Goal: Task Accomplishment & Management: Use online tool/utility

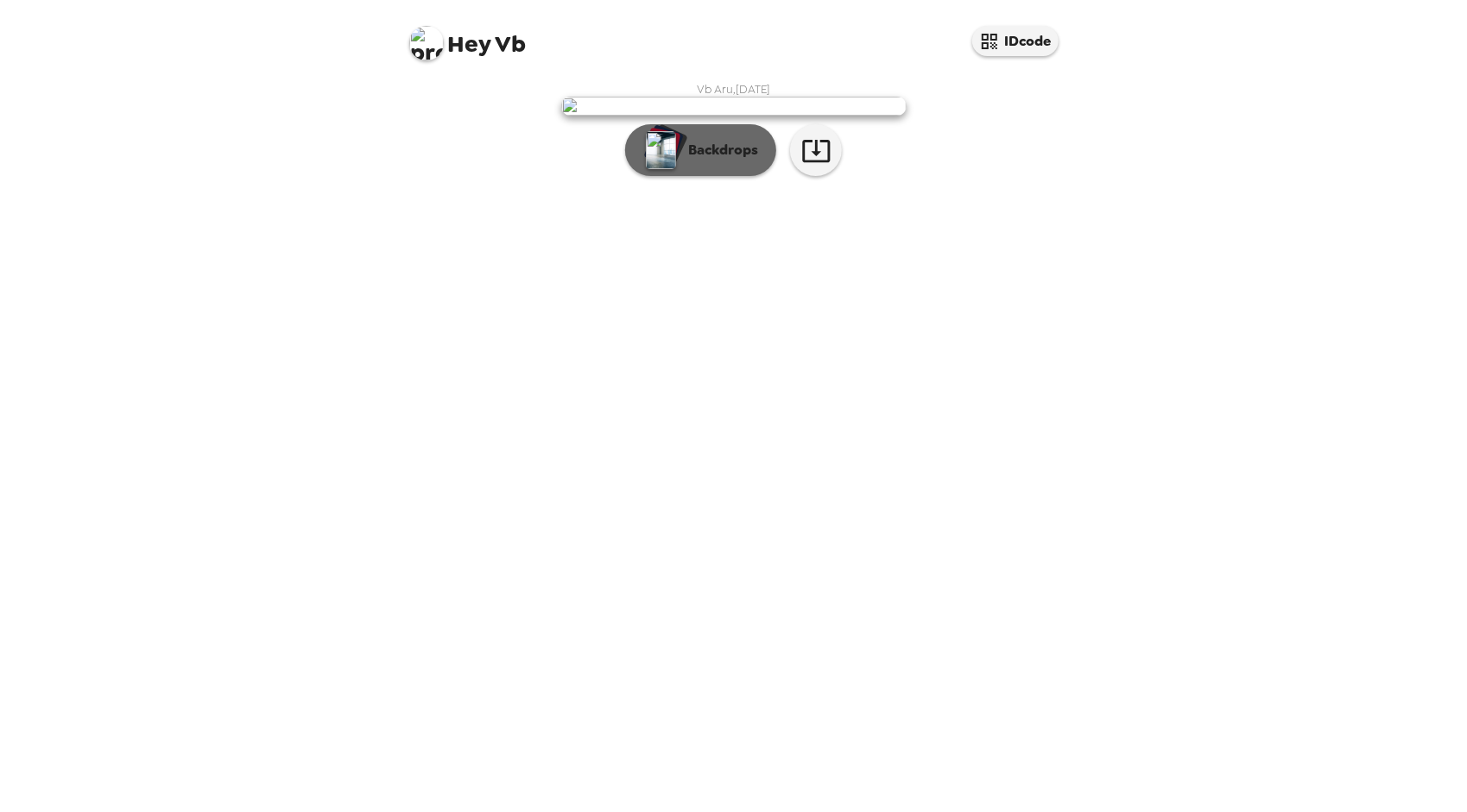
click at [702, 160] on p "Backdrops" at bounding box center [719, 150] width 79 height 21
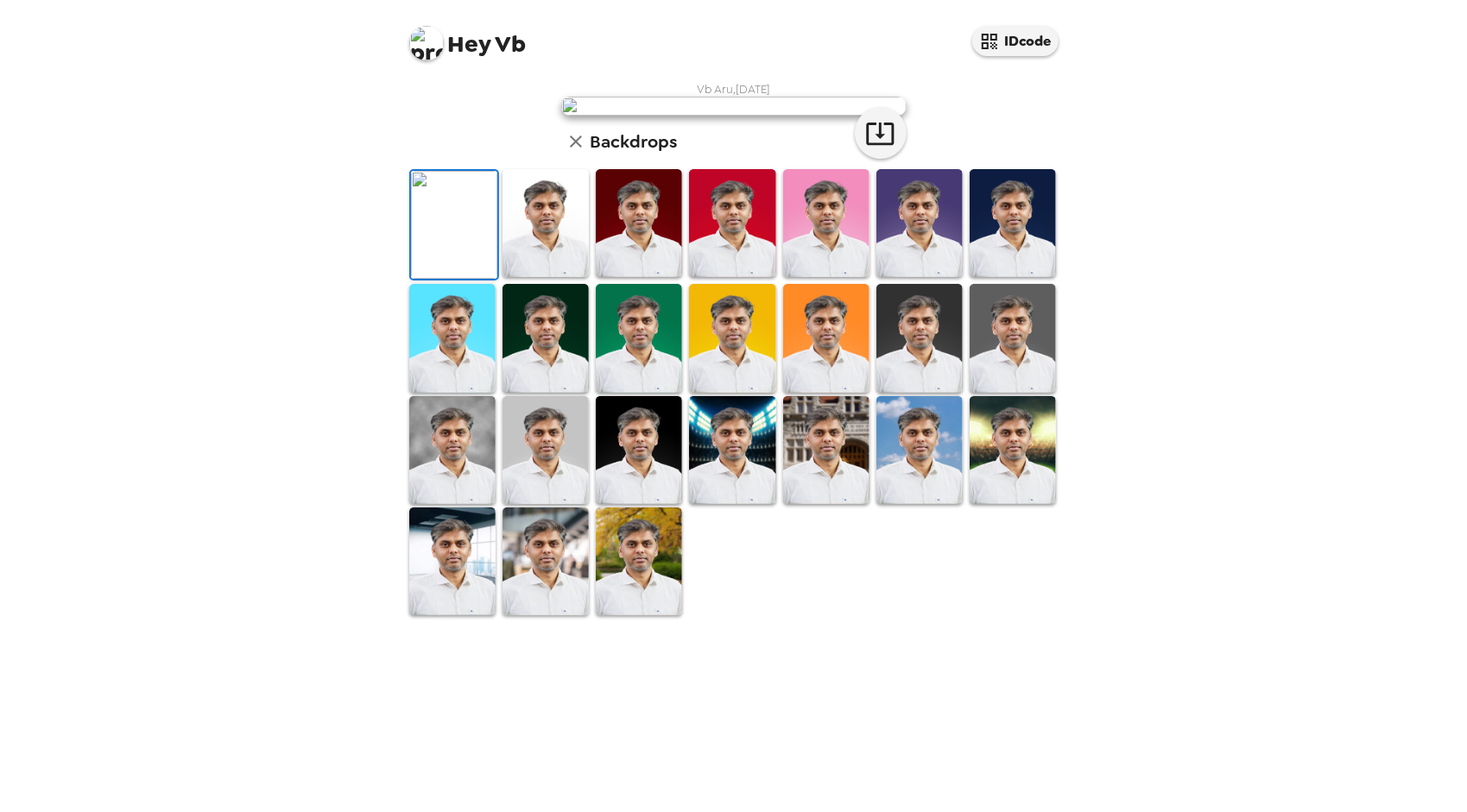
scroll to position [86, 0]
click at [471, 392] on img at bounding box center [452, 337] width 86 height 108
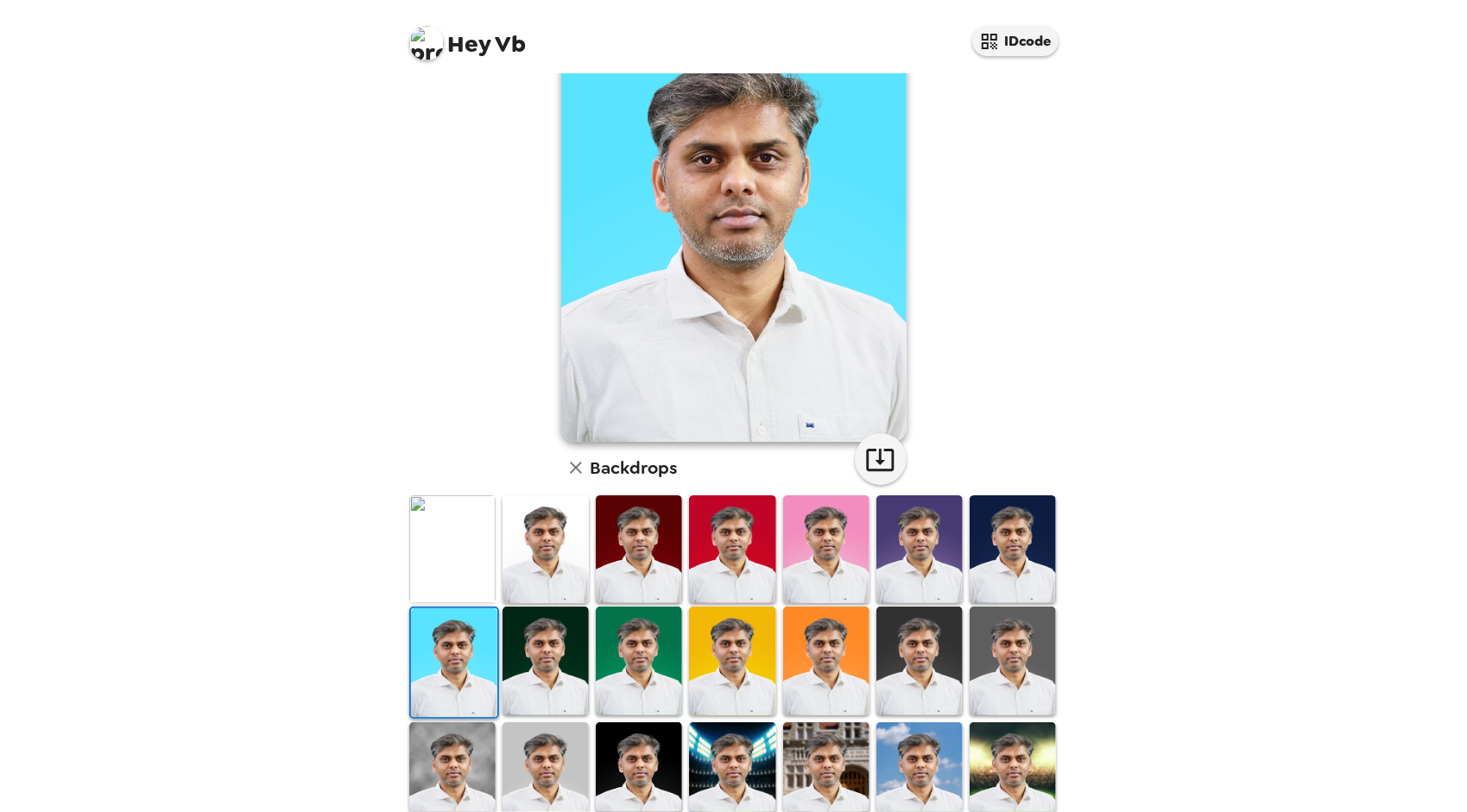
click at [529, 668] on img at bounding box center [545, 660] width 86 height 108
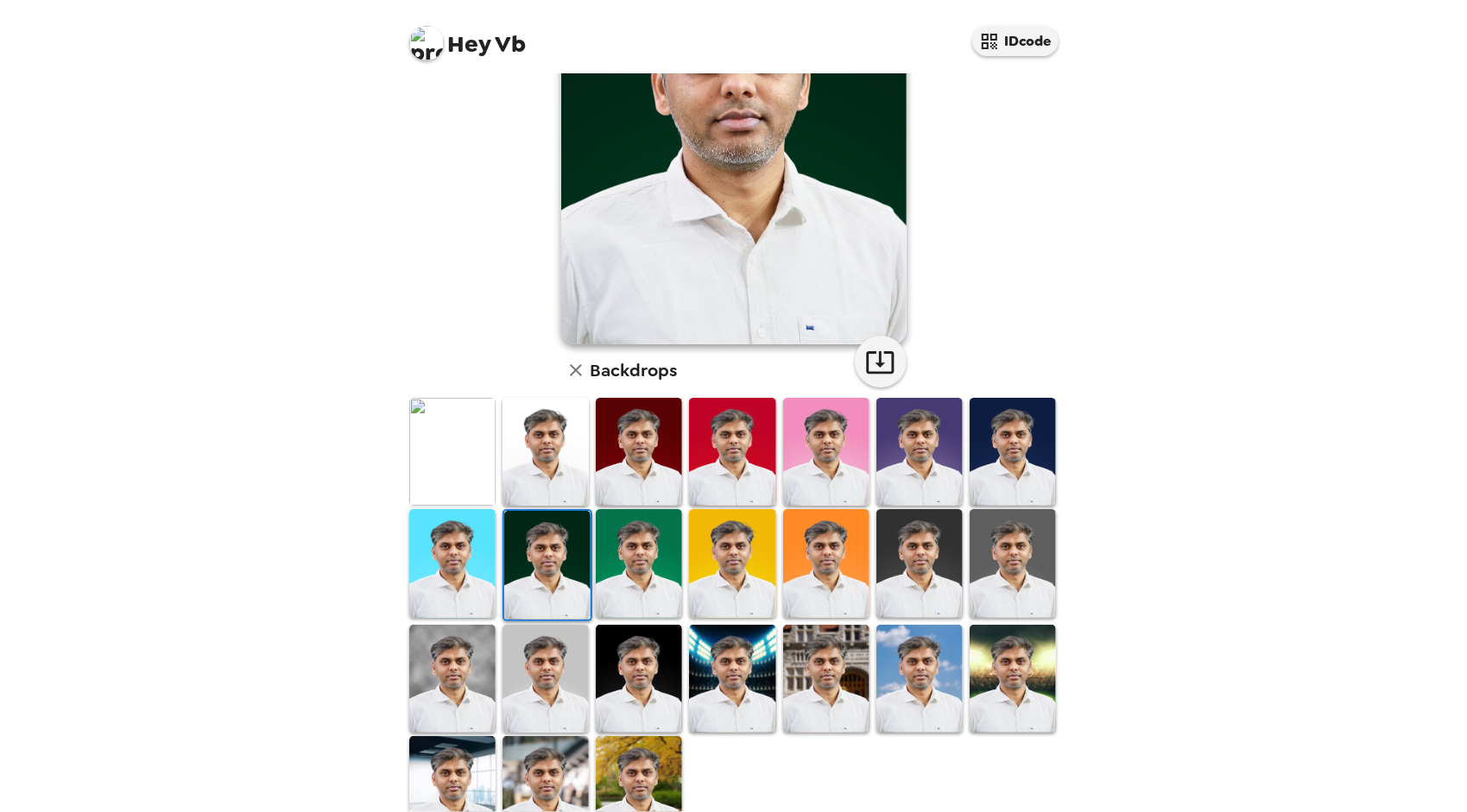
scroll to position [234, 0]
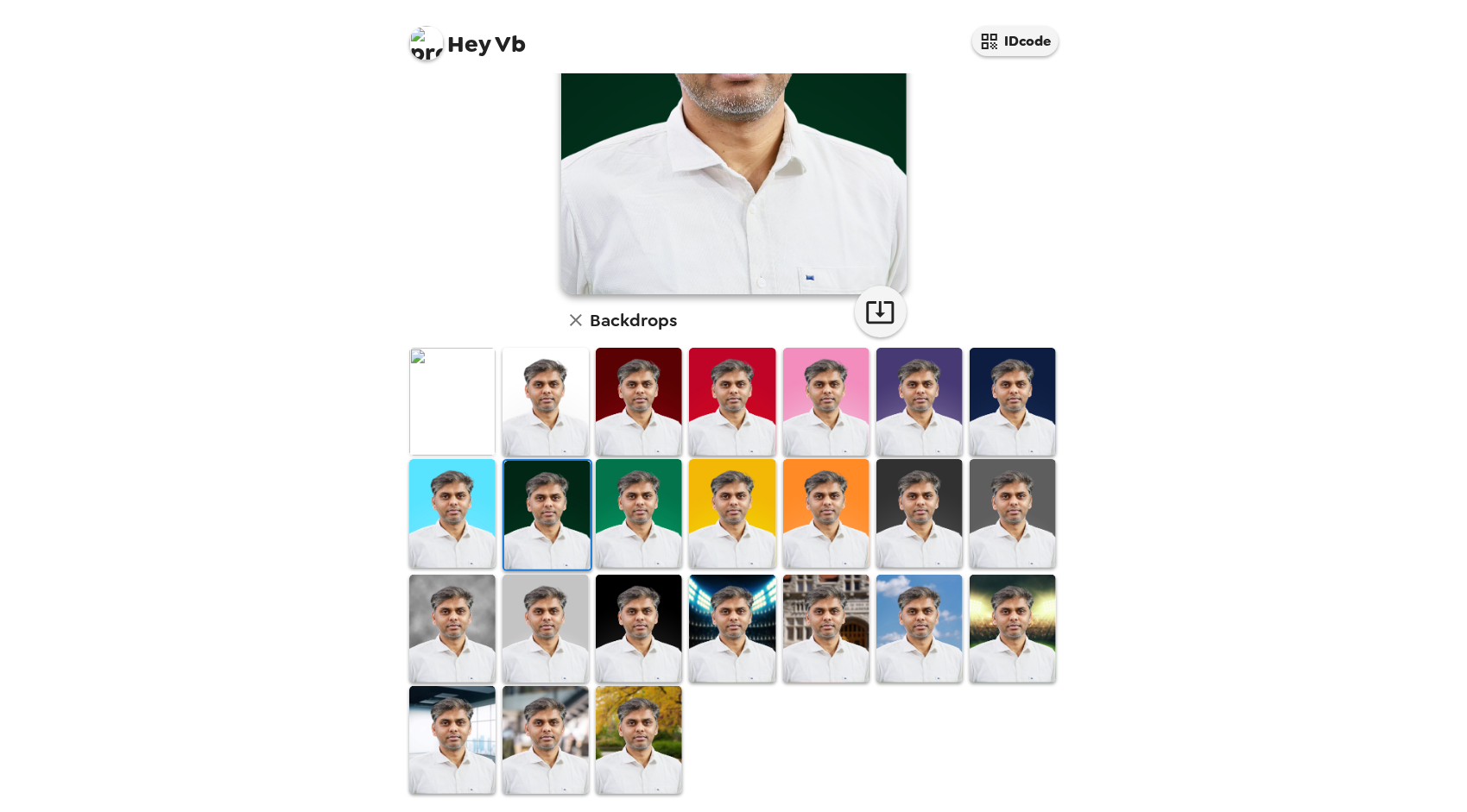
click at [524, 635] on img at bounding box center [545, 629] width 86 height 108
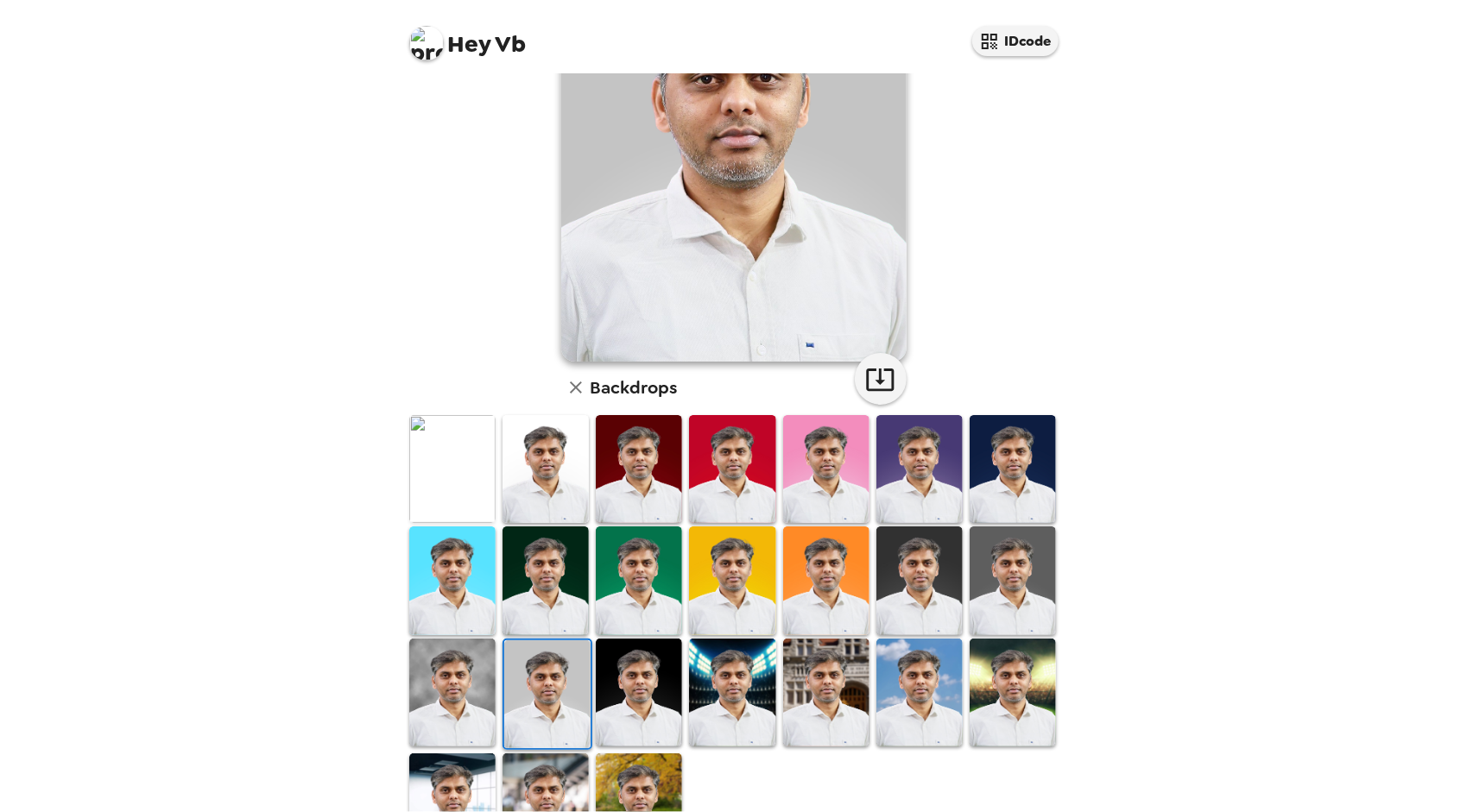
scroll to position [173, 0]
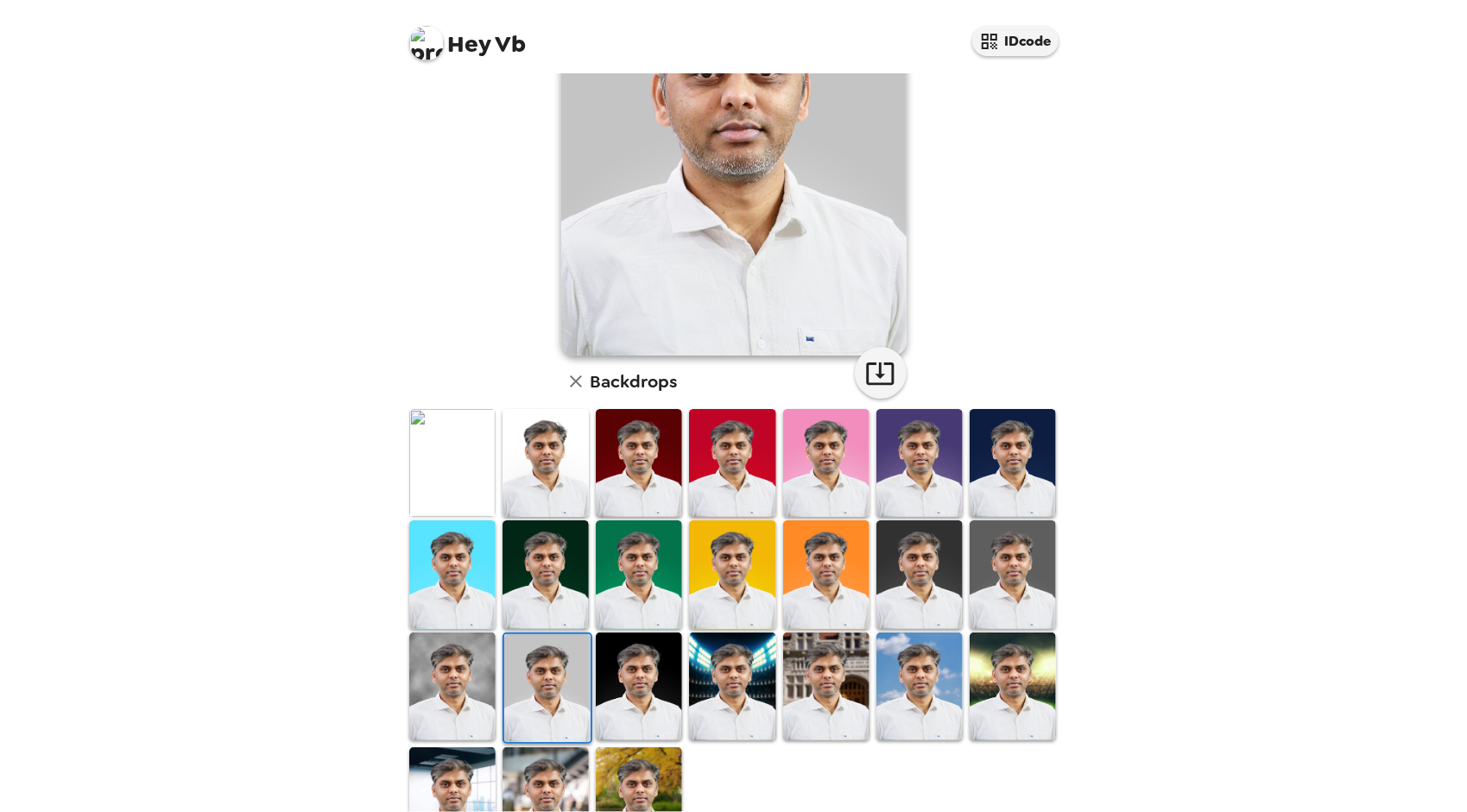
click at [461, 690] on img at bounding box center [452, 686] width 86 height 108
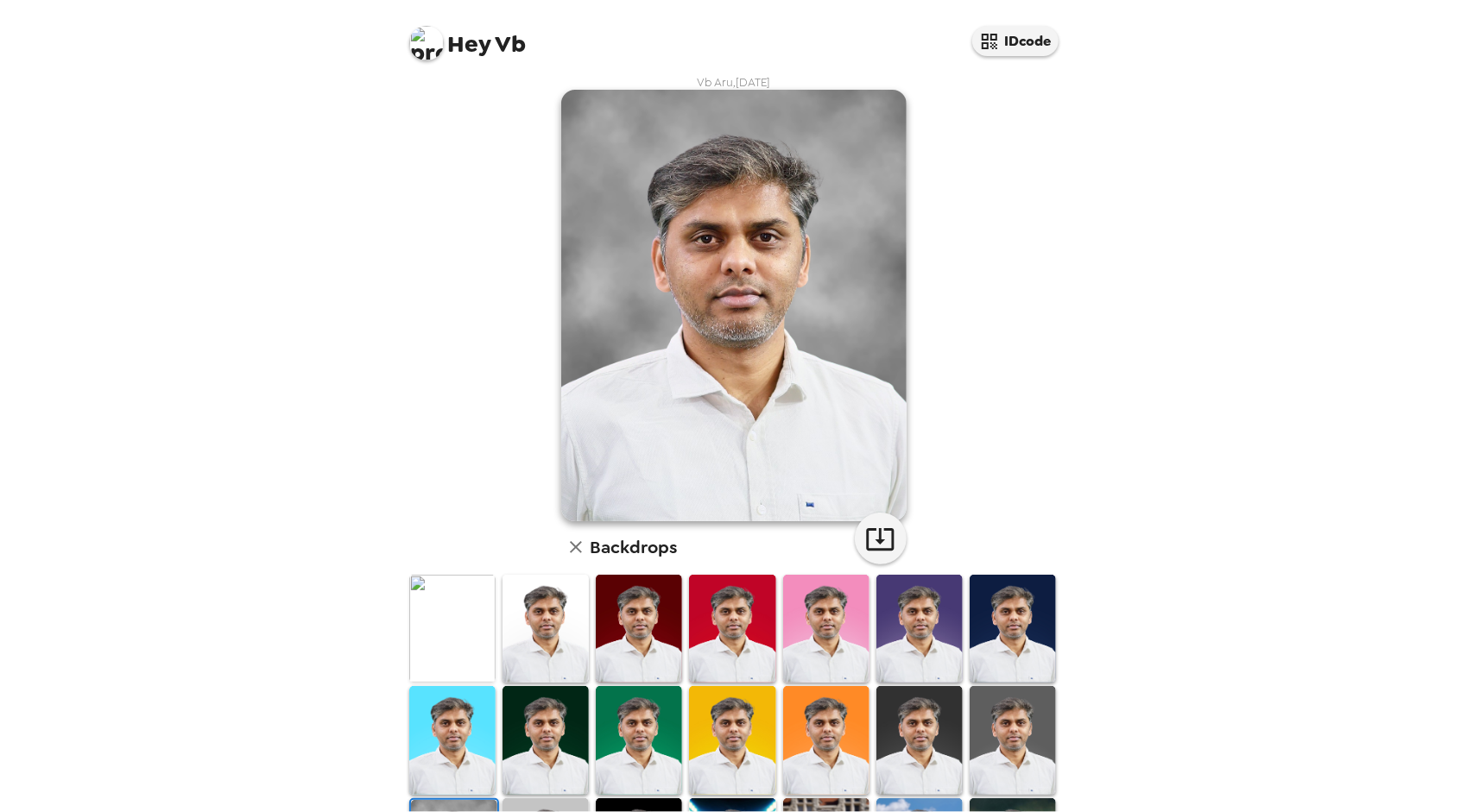
scroll to position [0, 0]
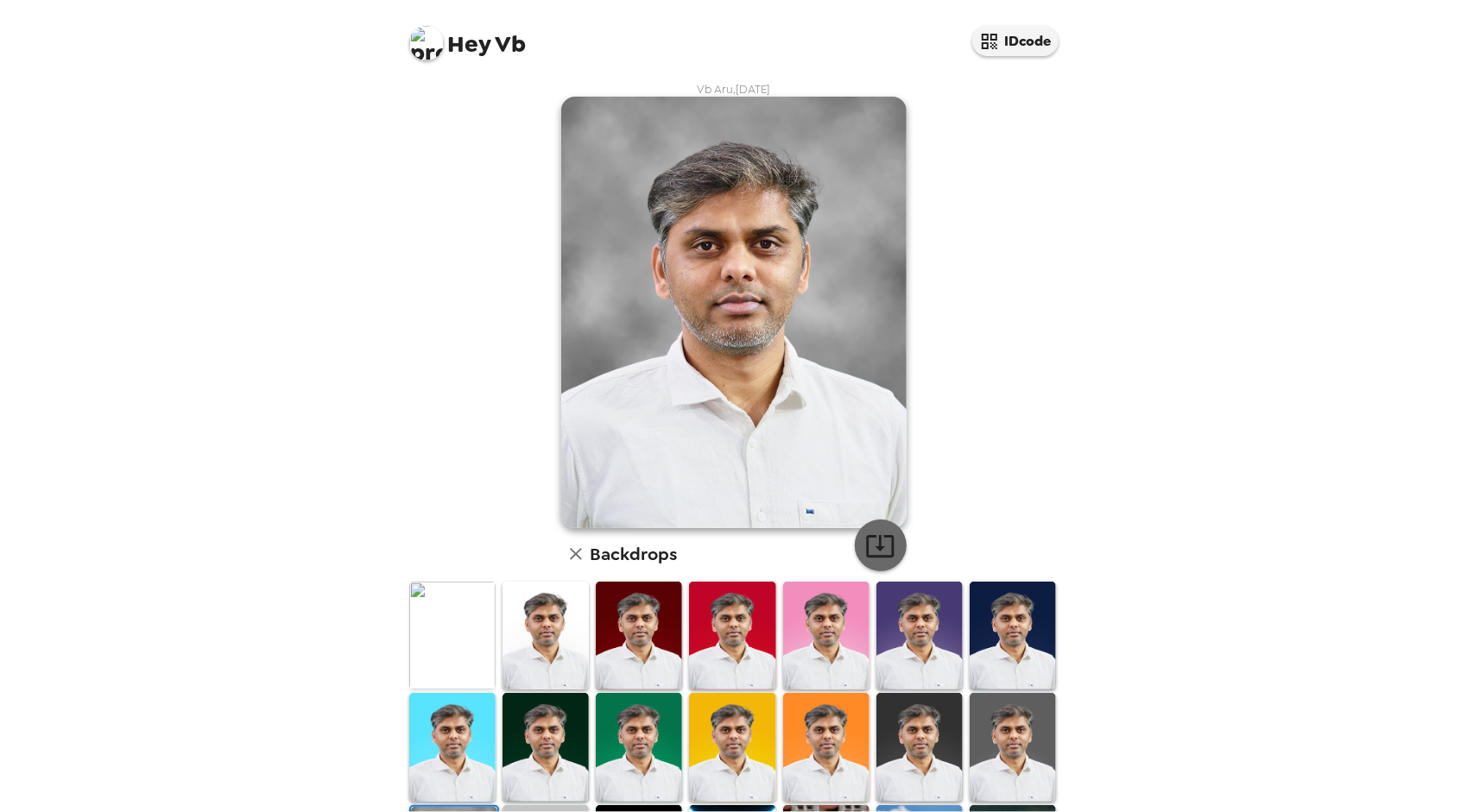
click at [876, 552] on icon "button" at bounding box center [880, 546] width 30 height 30
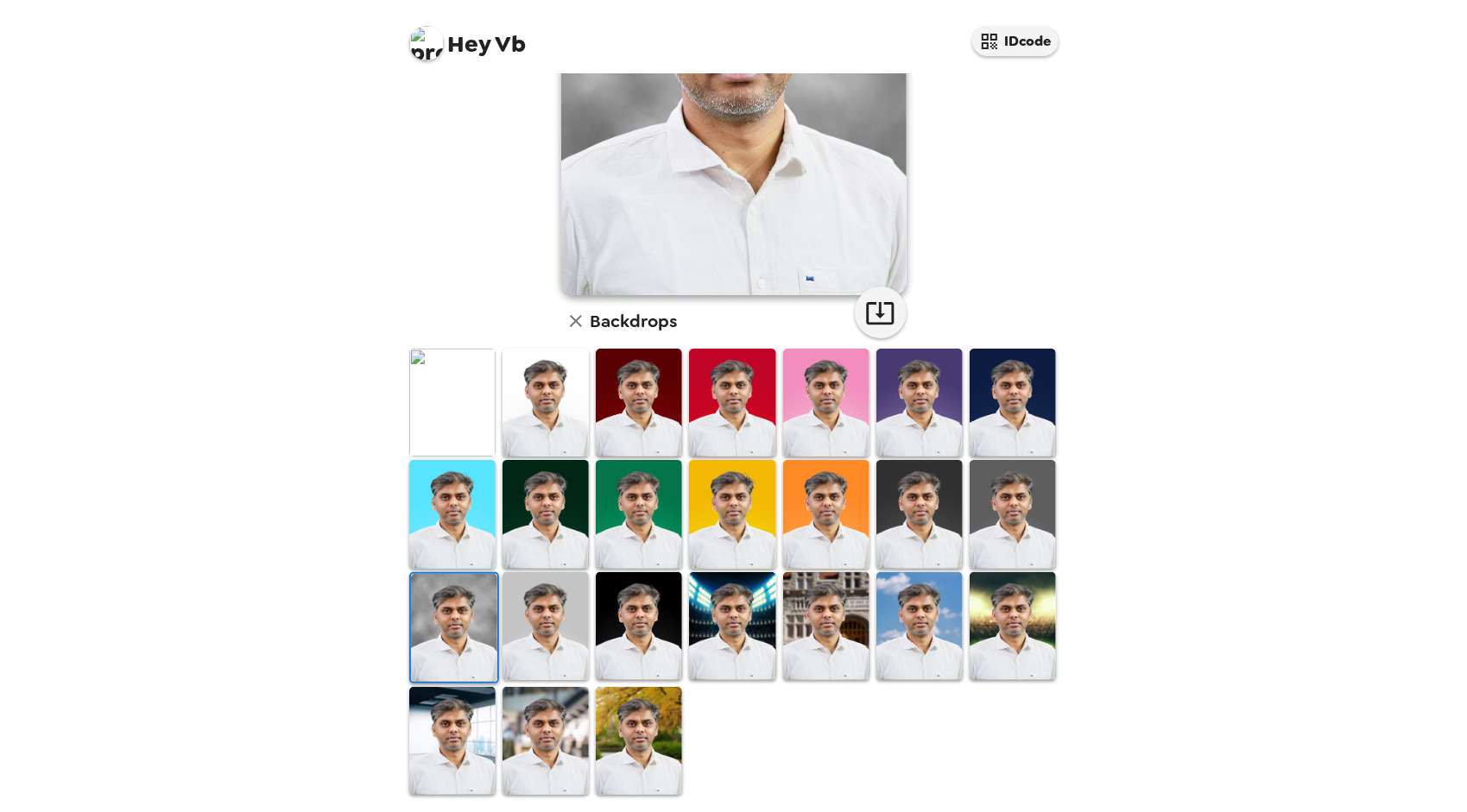
scroll to position [234, 0]
click at [616, 725] on img at bounding box center [638, 740] width 86 height 108
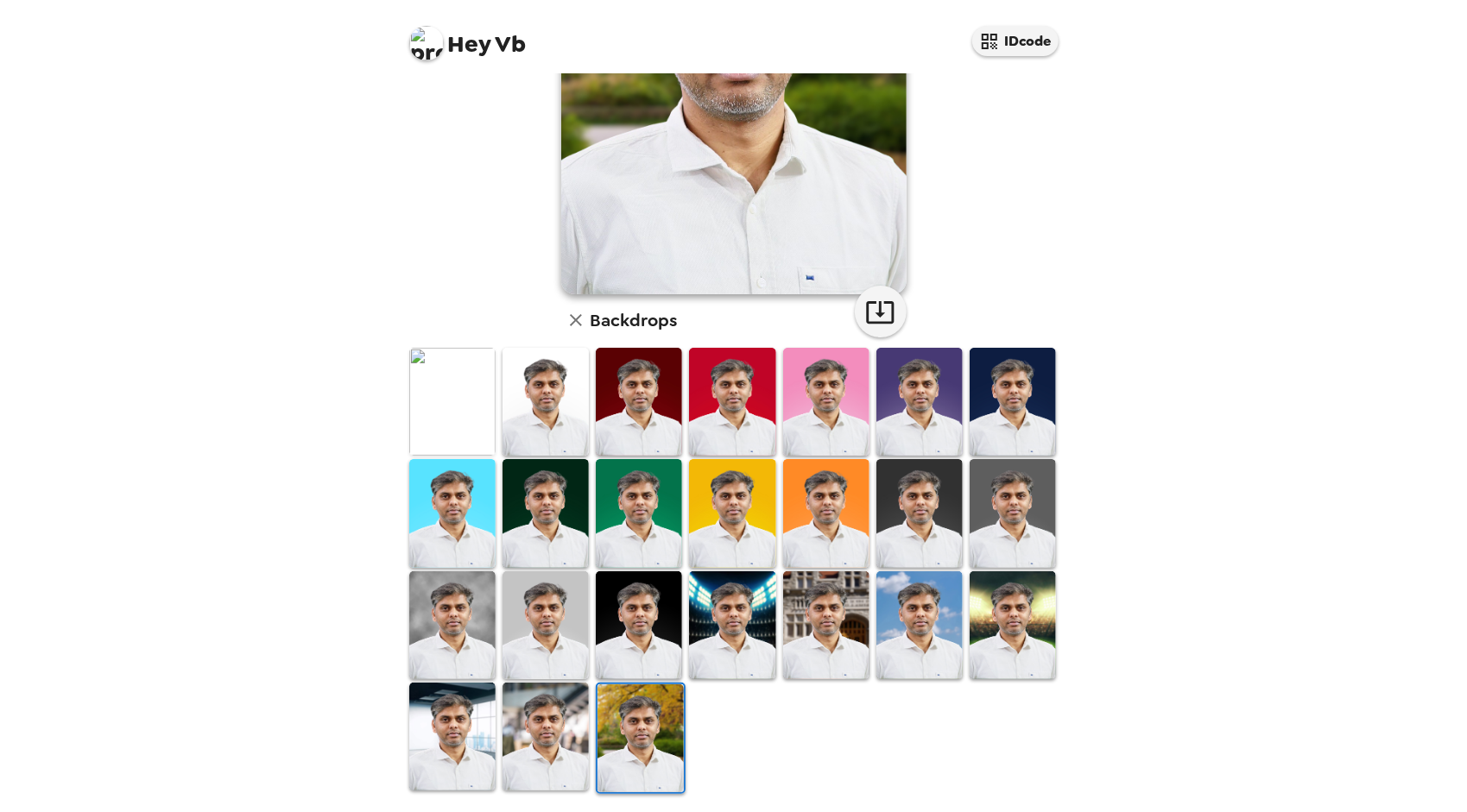
scroll to position [0, 0]
click at [544, 747] on img at bounding box center [545, 737] width 86 height 108
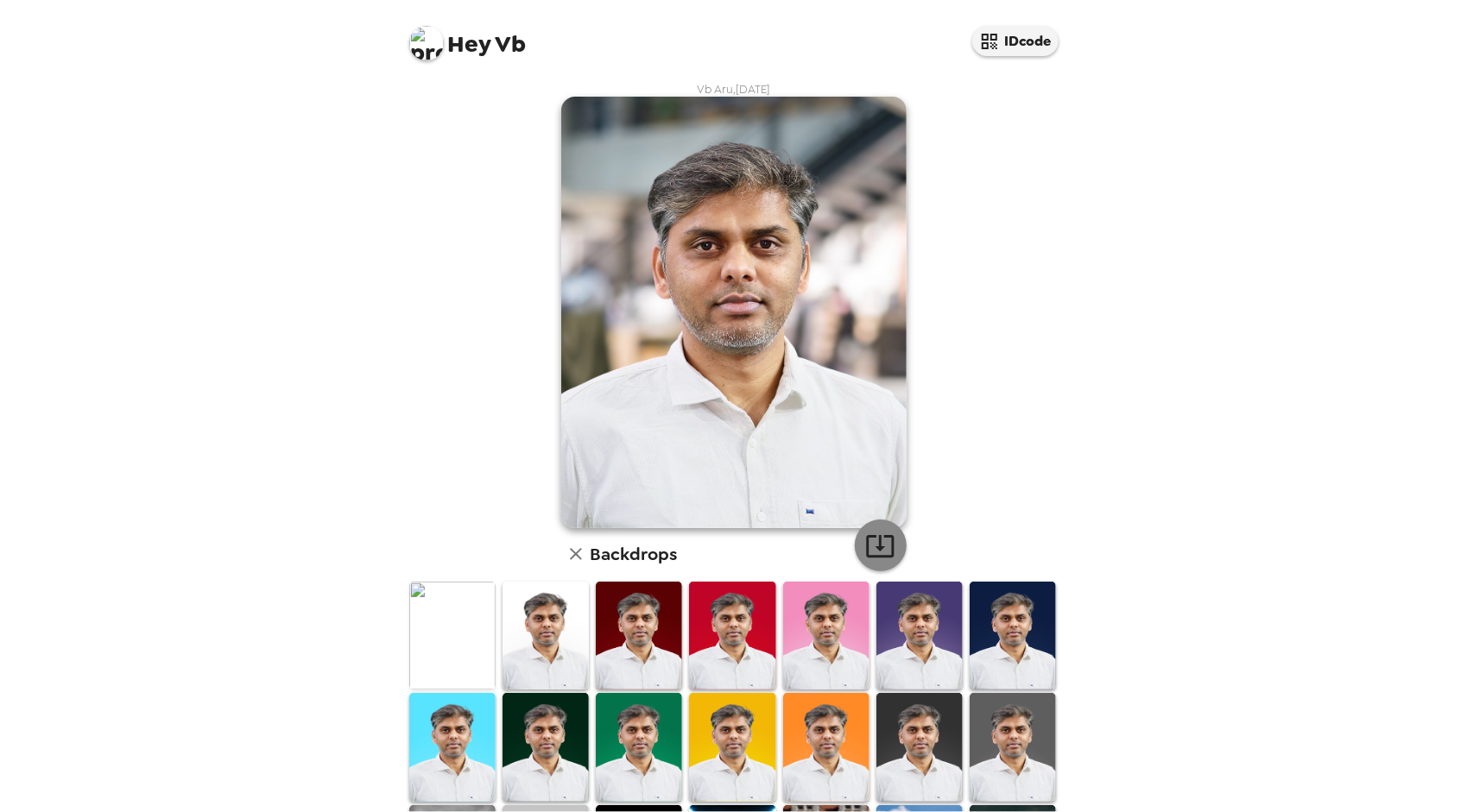
click at [883, 550] on icon "button" at bounding box center [880, 546] width 30 height 30
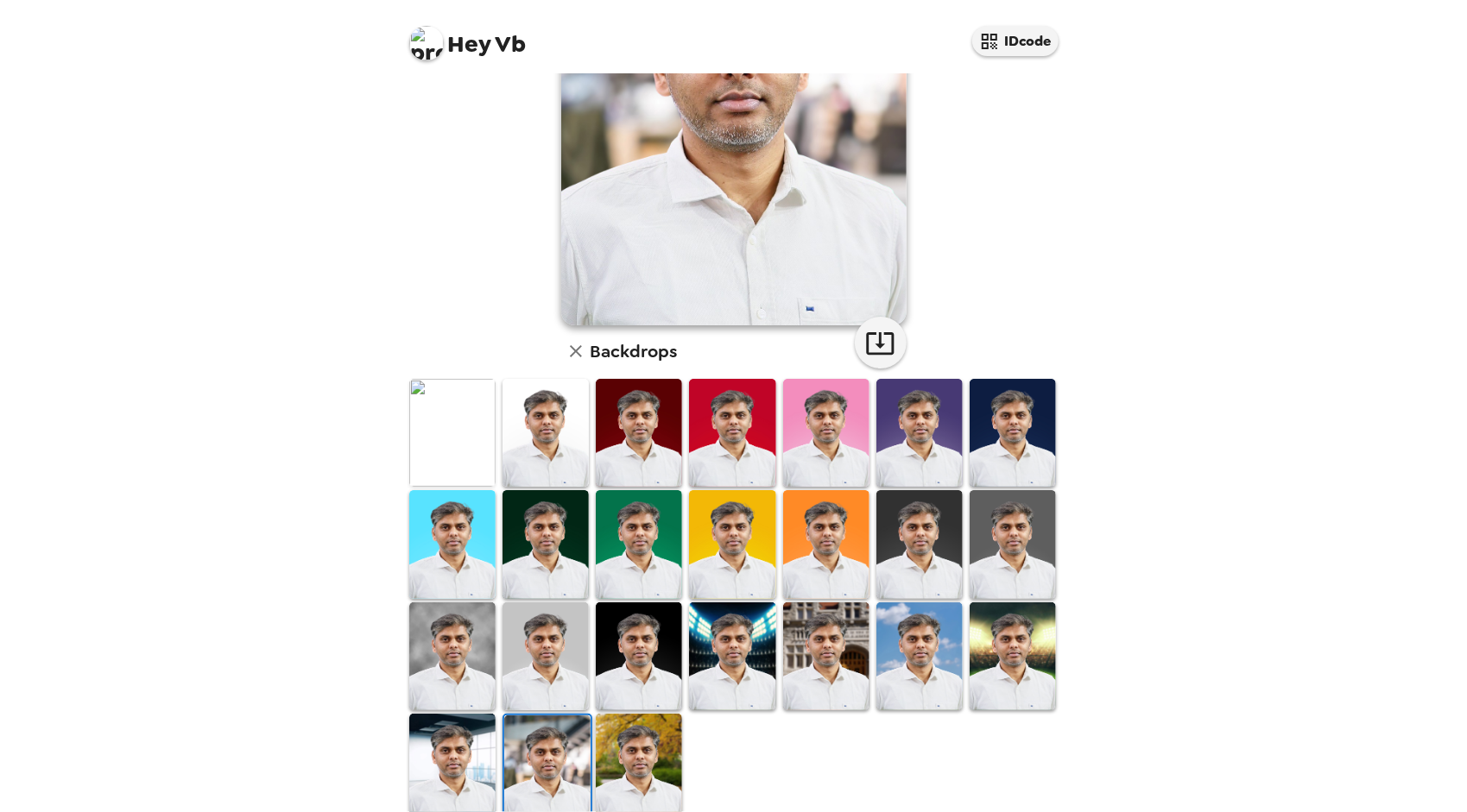
scroll to position [234, 0]
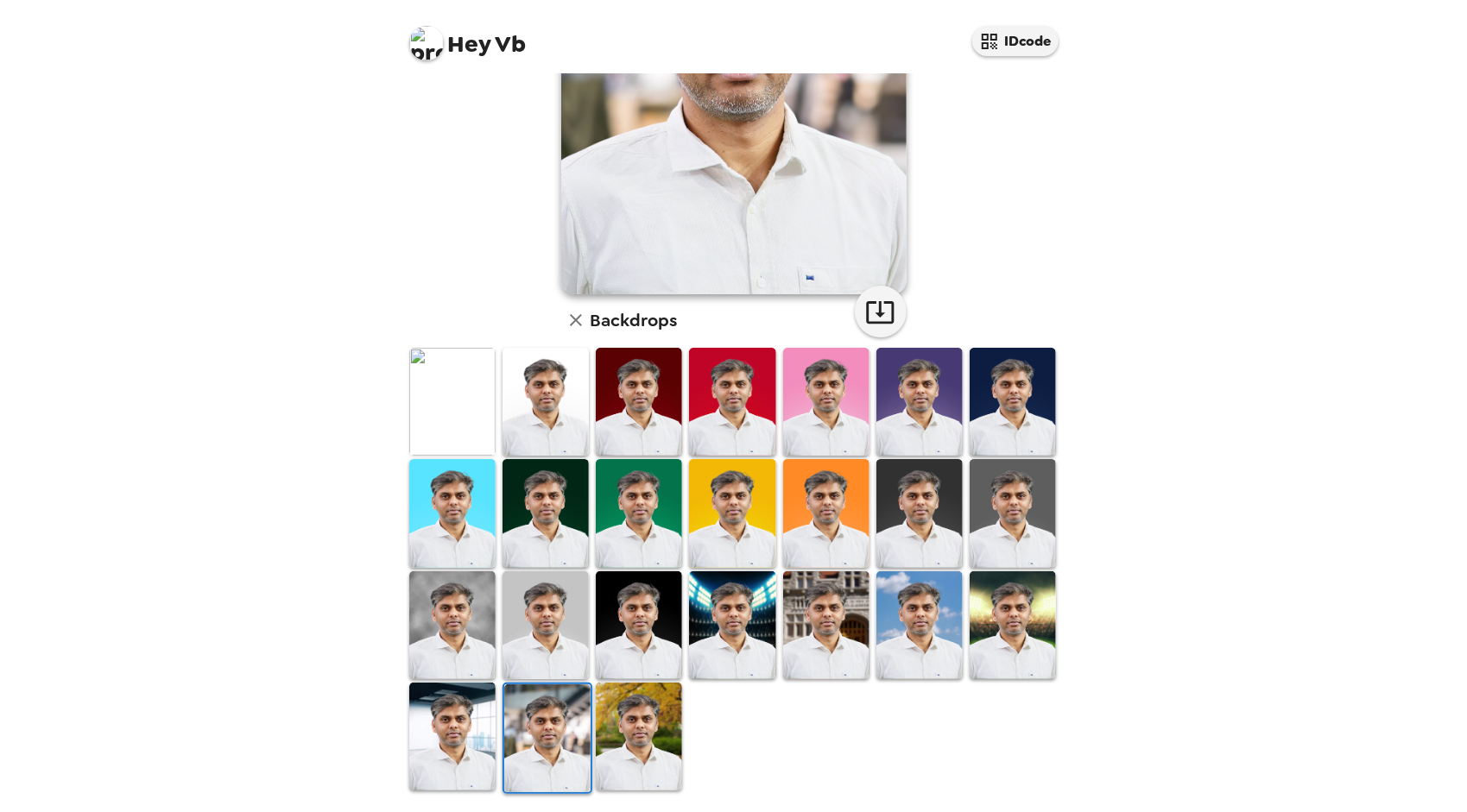
click at [447, 729] on img at bounding box center [452, 737] width 86 height 108
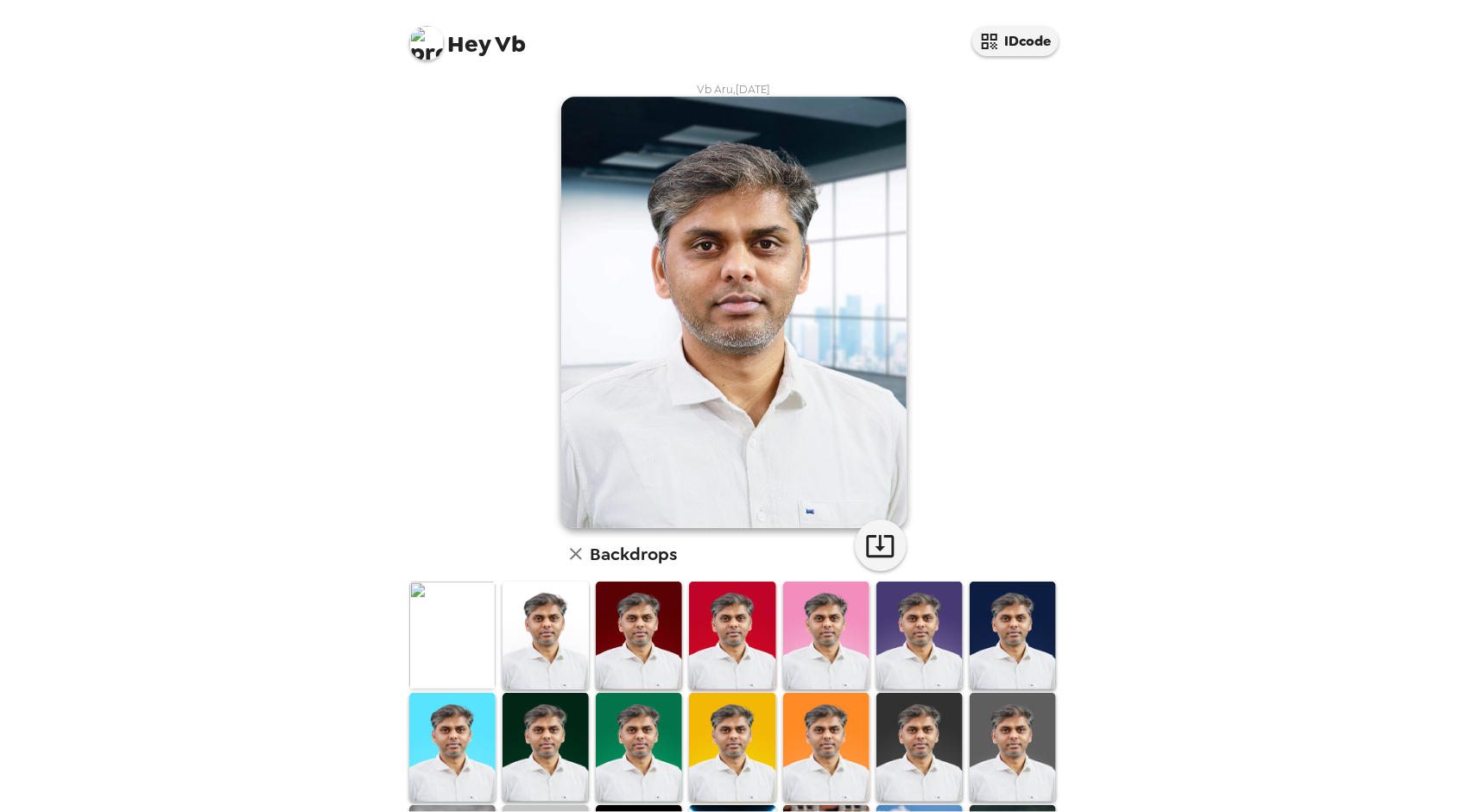
scroll to position [0, 0]
click at [444, 659] on img at bounding box center [452, 635] width 86 height 108
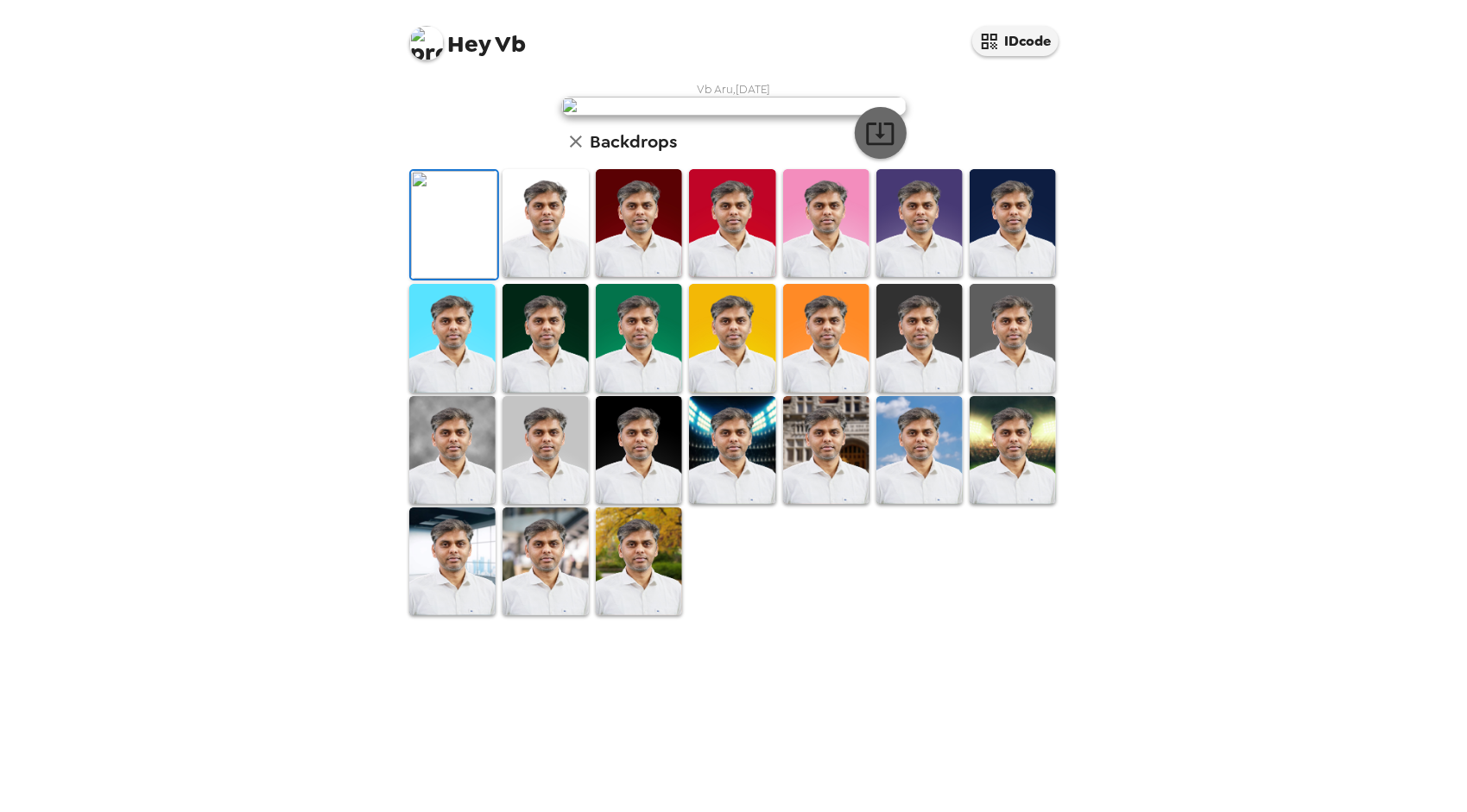
click at [878, 145] on icon "button" at bounding box center [880, 134] width 28 height 23
click at [244, 297] on div "Hey Vb IDcode Vb Aru , 09-10-2025 Backdrops" at bounding box center [734, 406] width 1467 height 812
click at [1008, 43] on button "IDcode" at bounding box center [1015, 41] width 86 height 30
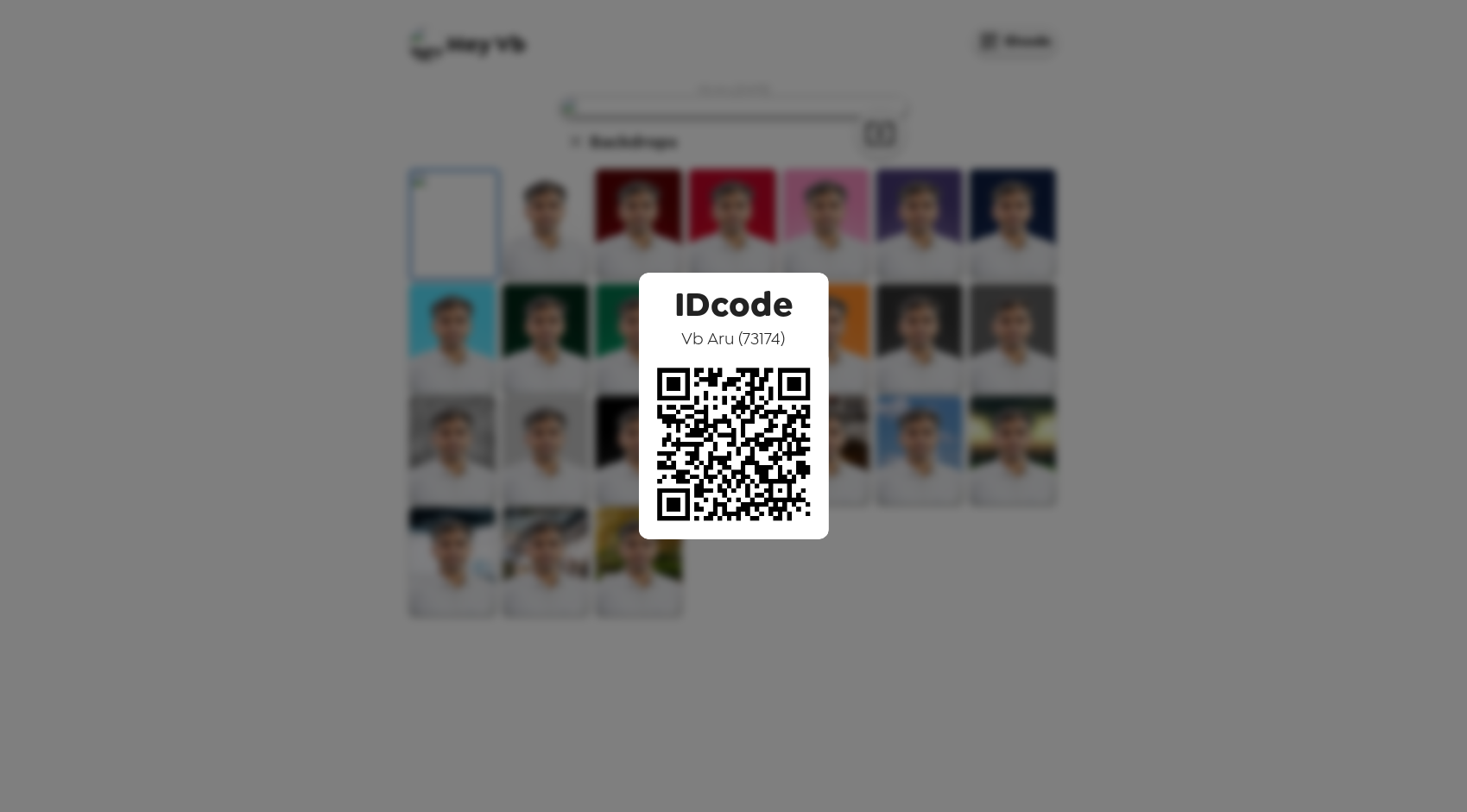
click at [924, 168] on div "IDcode Vb Aru ( 73174 )" at bounding box center [734, 406] width 1467 height 812
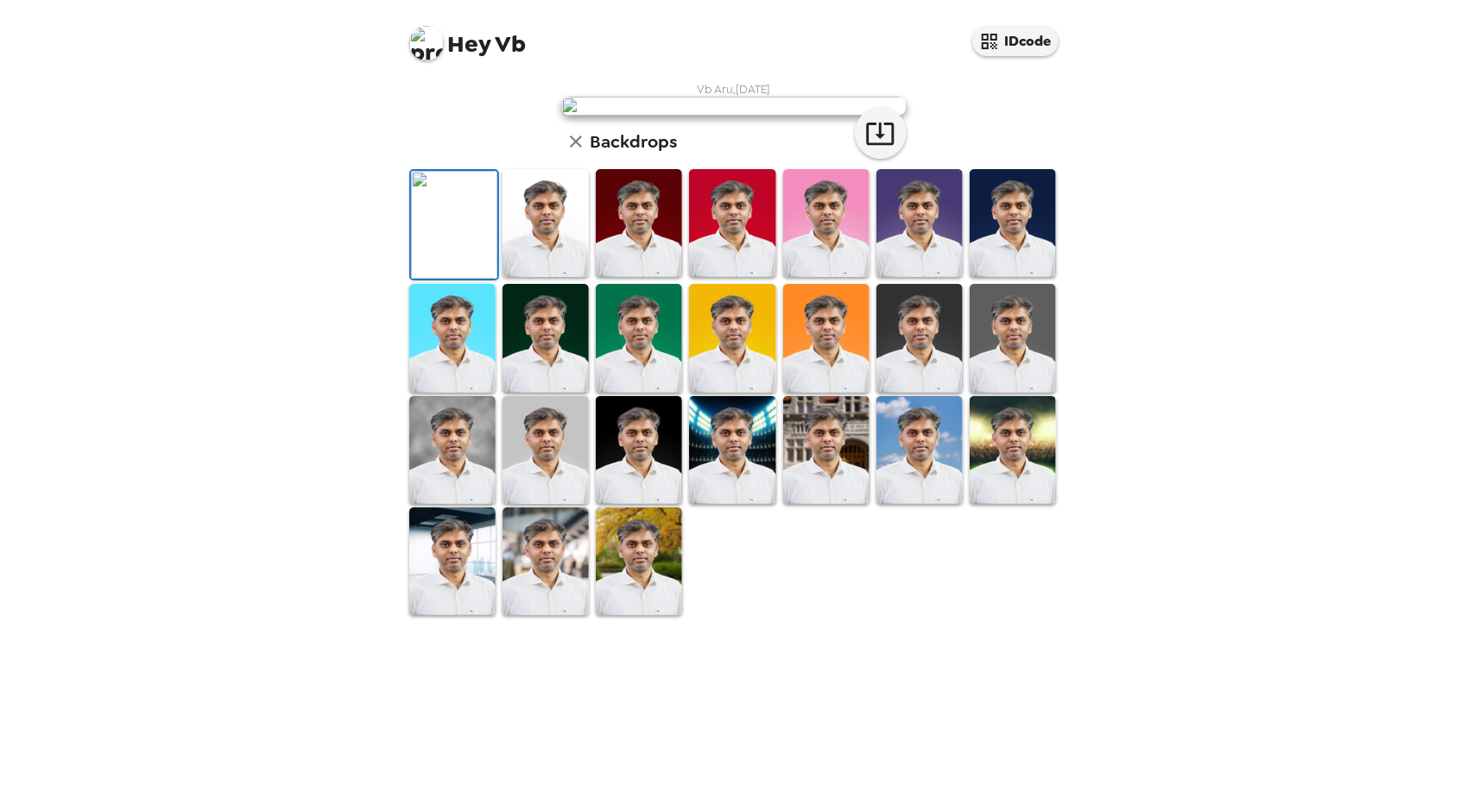
click at [560, 277] on img at bounding box center [545, 223] width 86 height 108
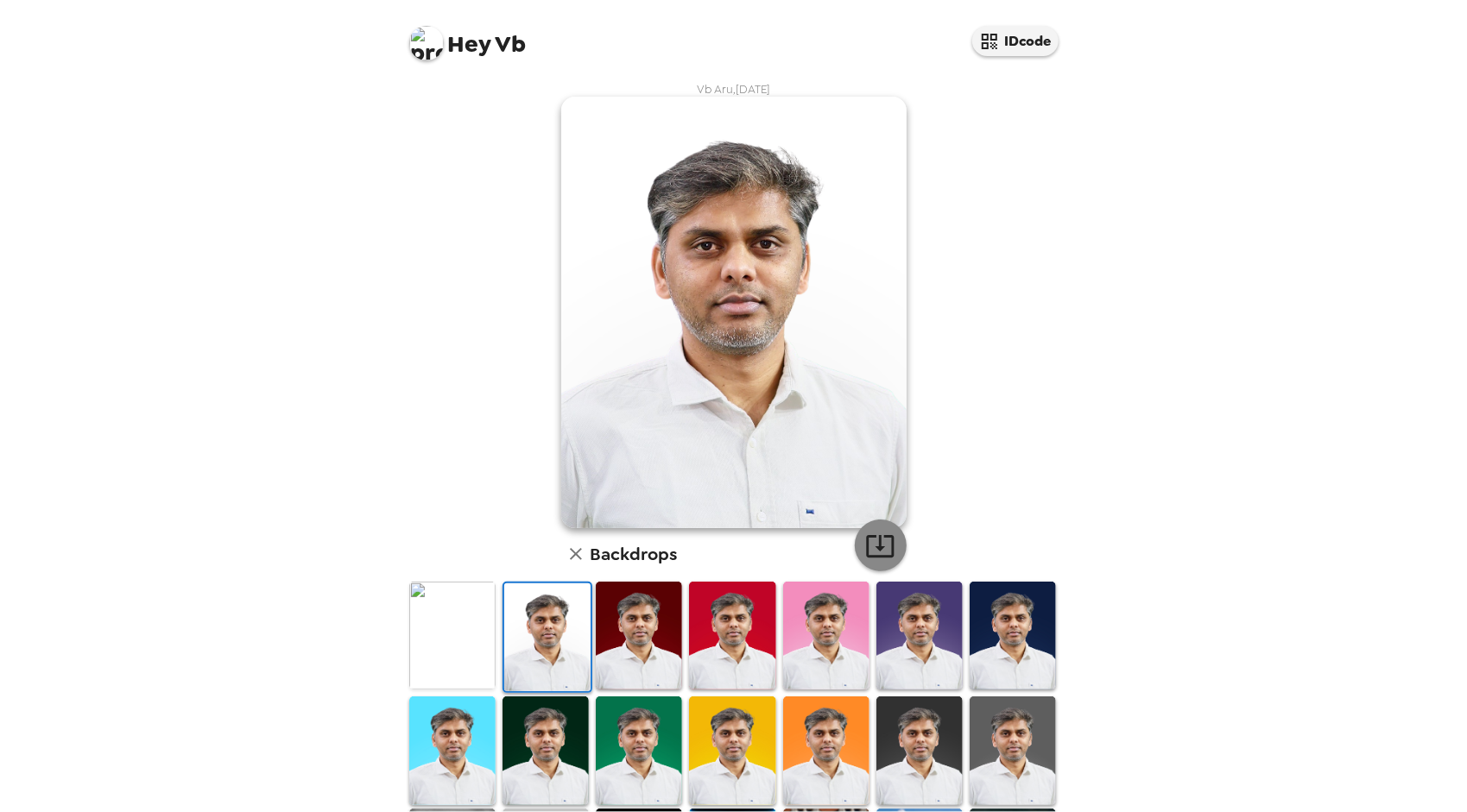
click at [880, 552] on icon "button" at bounding box center [880, 546] width 30 height 30
click at [642, 645] on img at bounding box center [638, 635] width 86 height 108
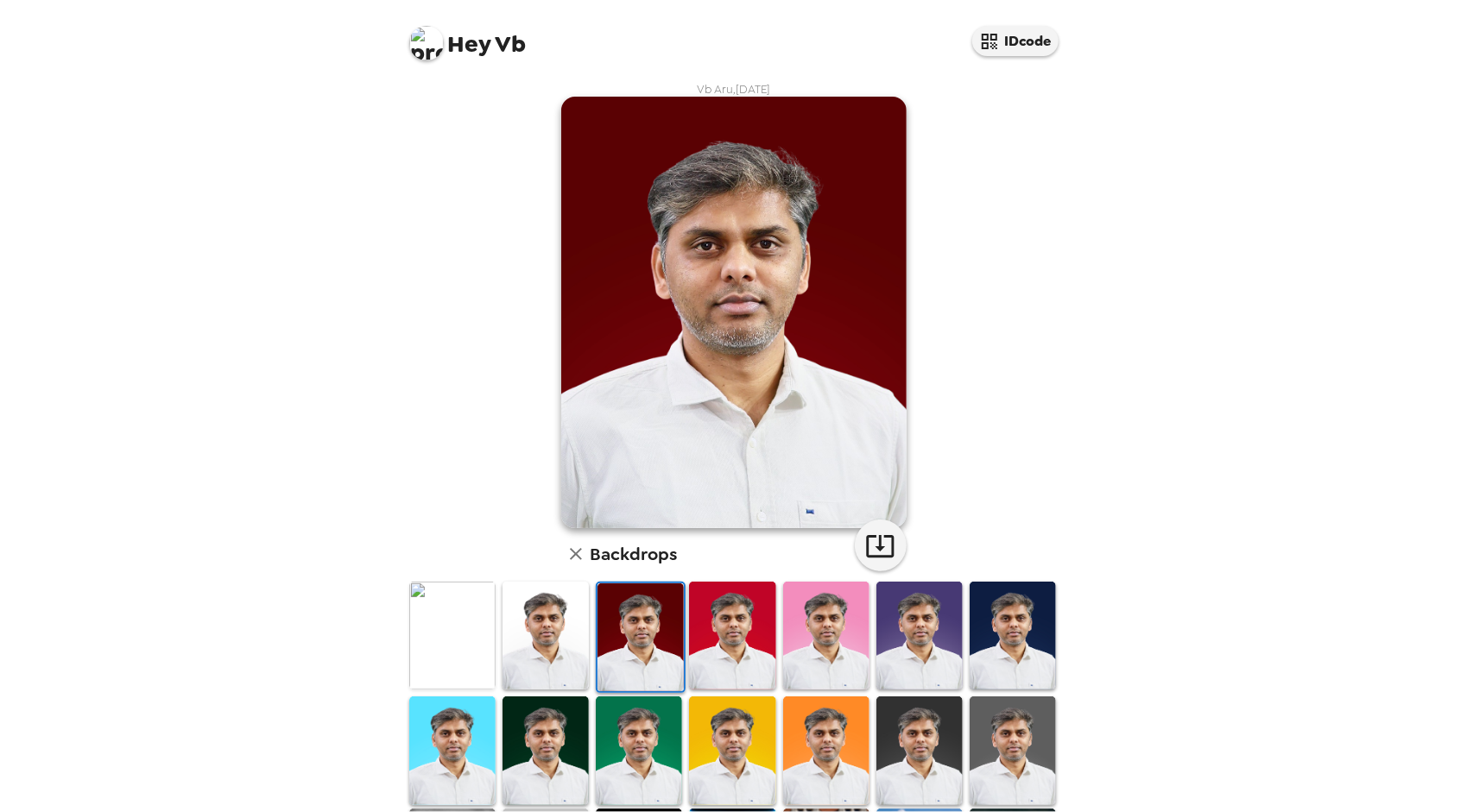
click at [720, 651] on img at bounding box center [732, 635] width 86 height 108
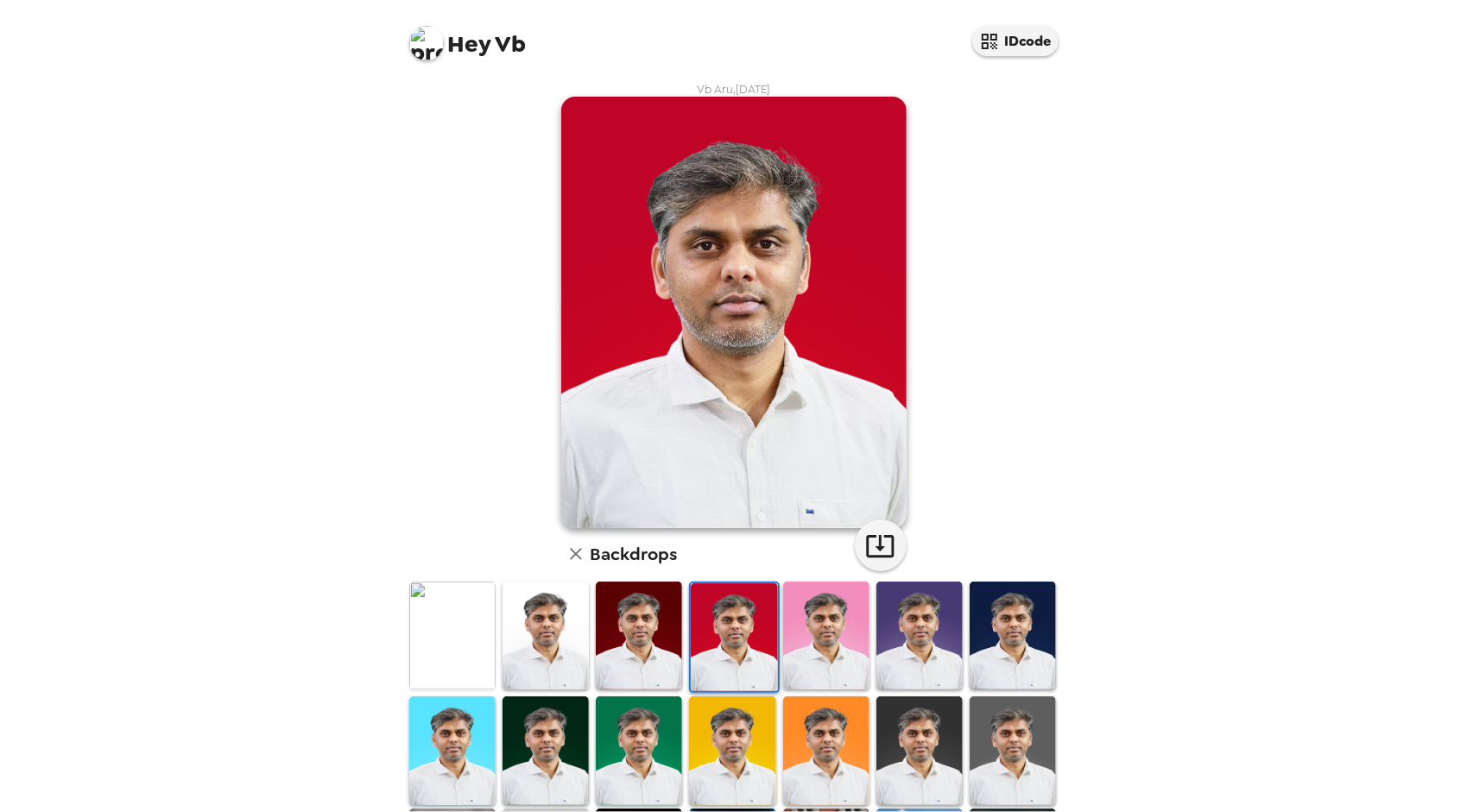
drag, startPoint x: 820, startPoint y: 654, endPoint x: 836, endPoint y: 655, distance: 16.0
click at [821, 654] on img at bounding box center [826, 635] width 86 height 108
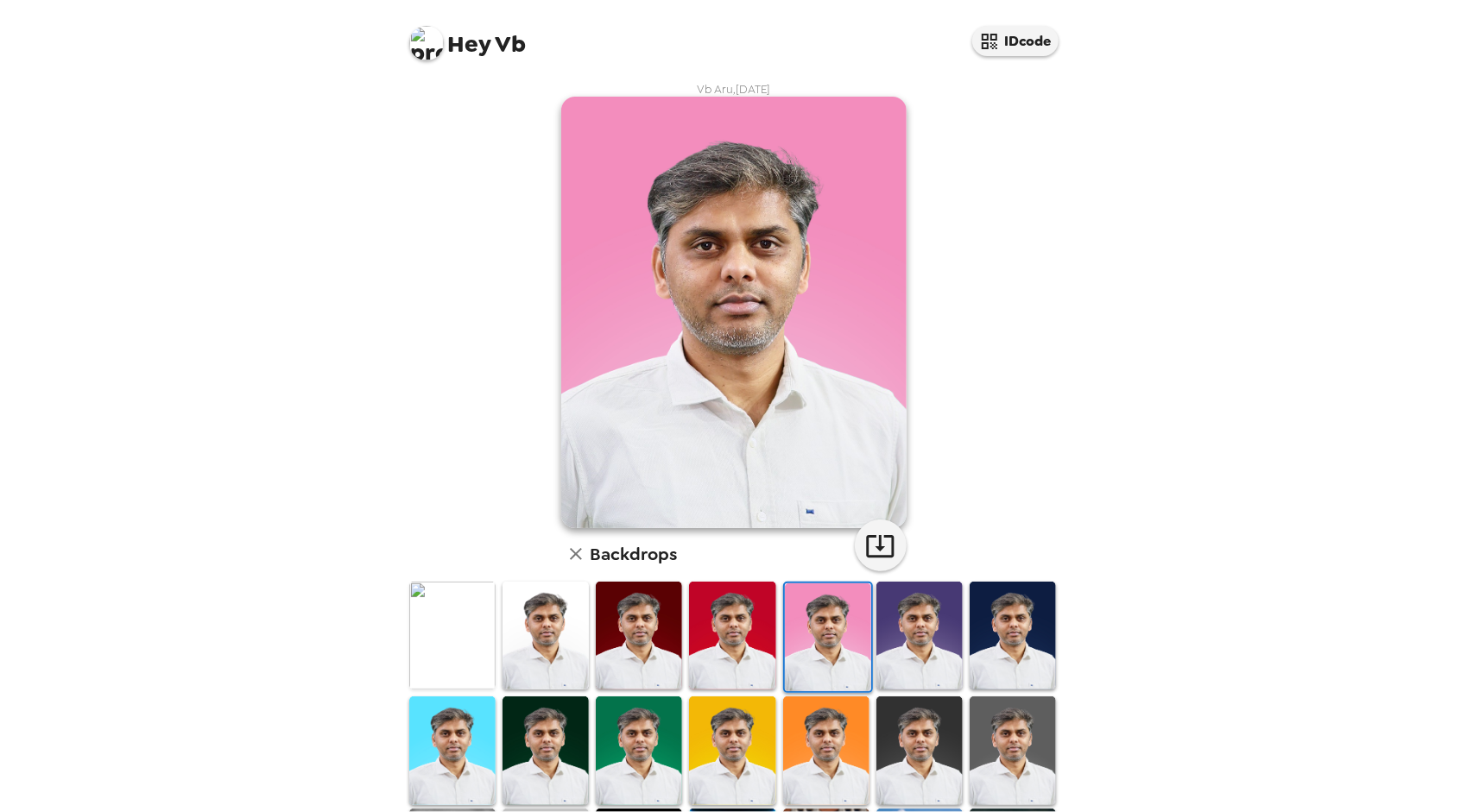
drag, startPoint x: 880, startPoint y: 658, endPoint x: 891, endPoint y: 658, distance: 11.0
click at [881, 658] on img at bounding box center [919, 635] width 86 height 108
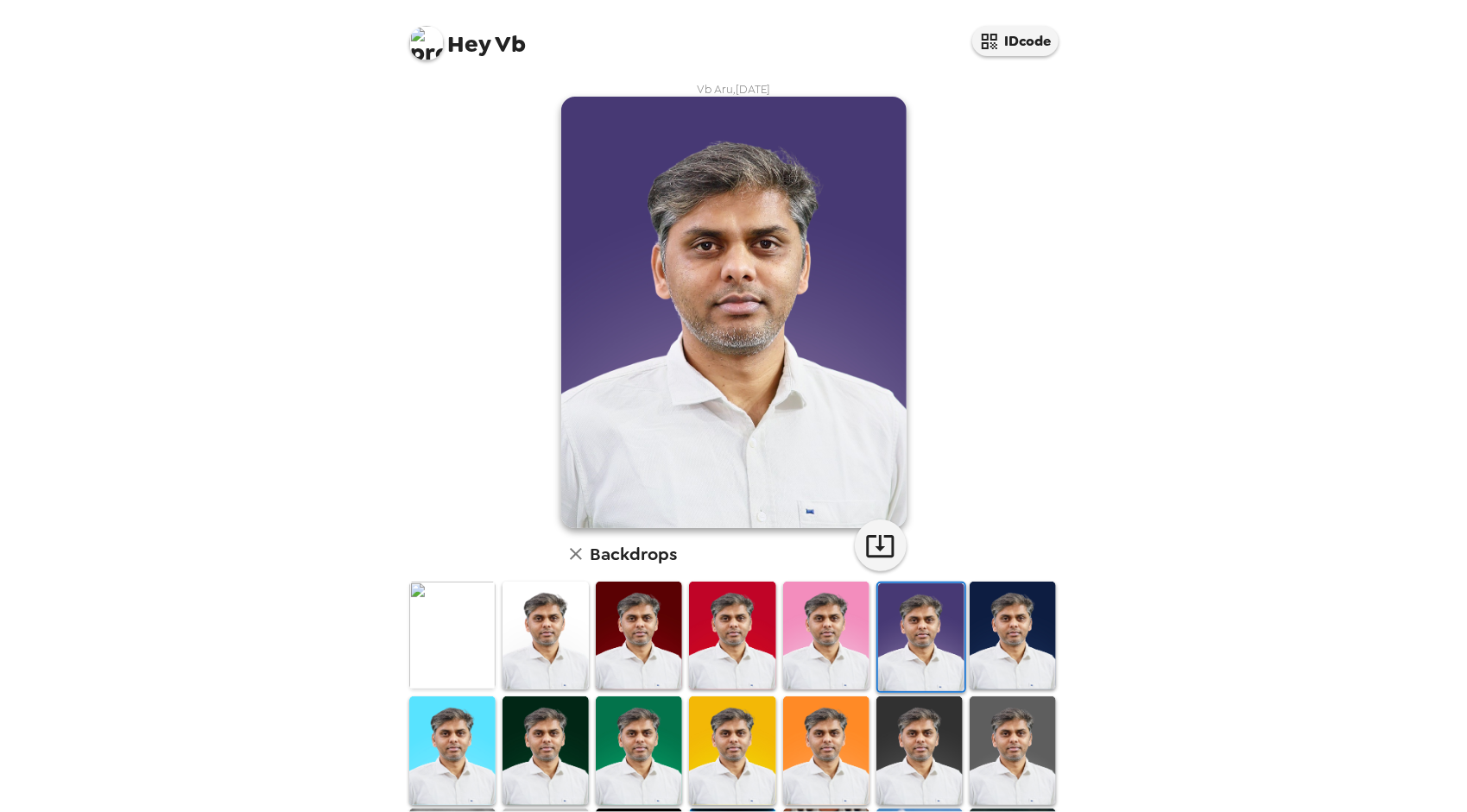
click at [991, 656] on img at bounding box center [1012, 635] width 86 height 108
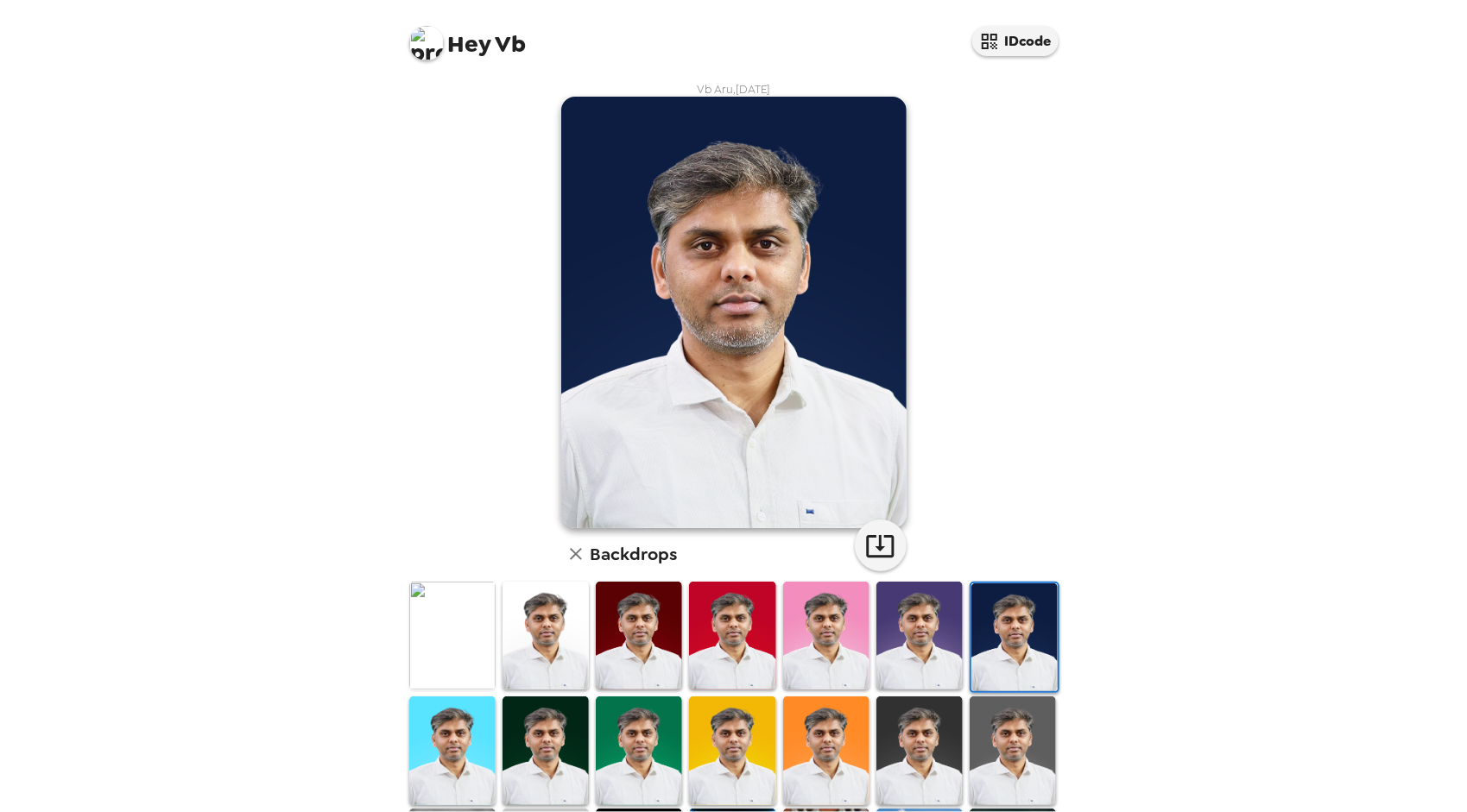
click at [457, 734] on img at bounding box center [452, 750] width 86 height 108
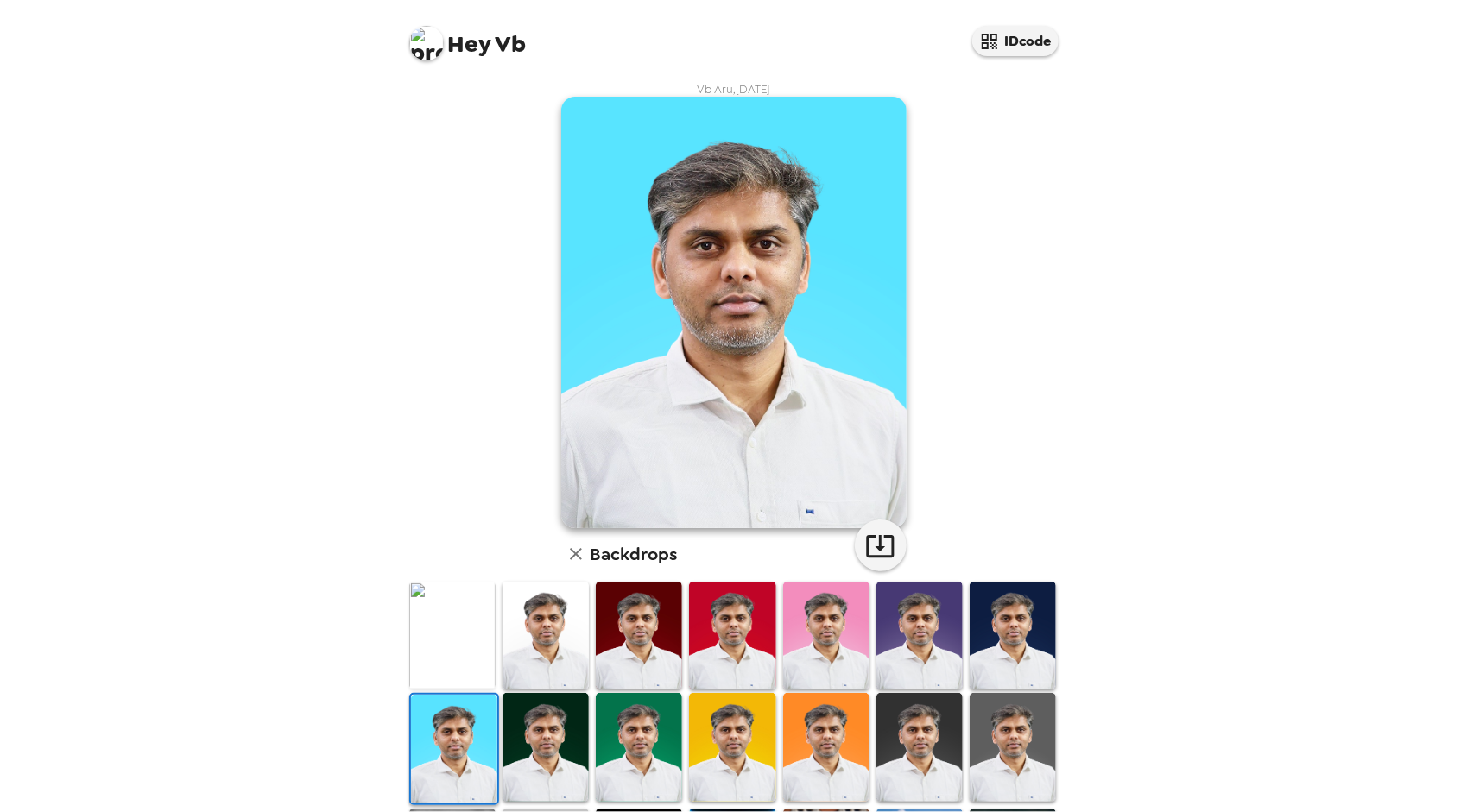
click at [530, 738] on img at bounding box center [545, 747] width 86 height 108
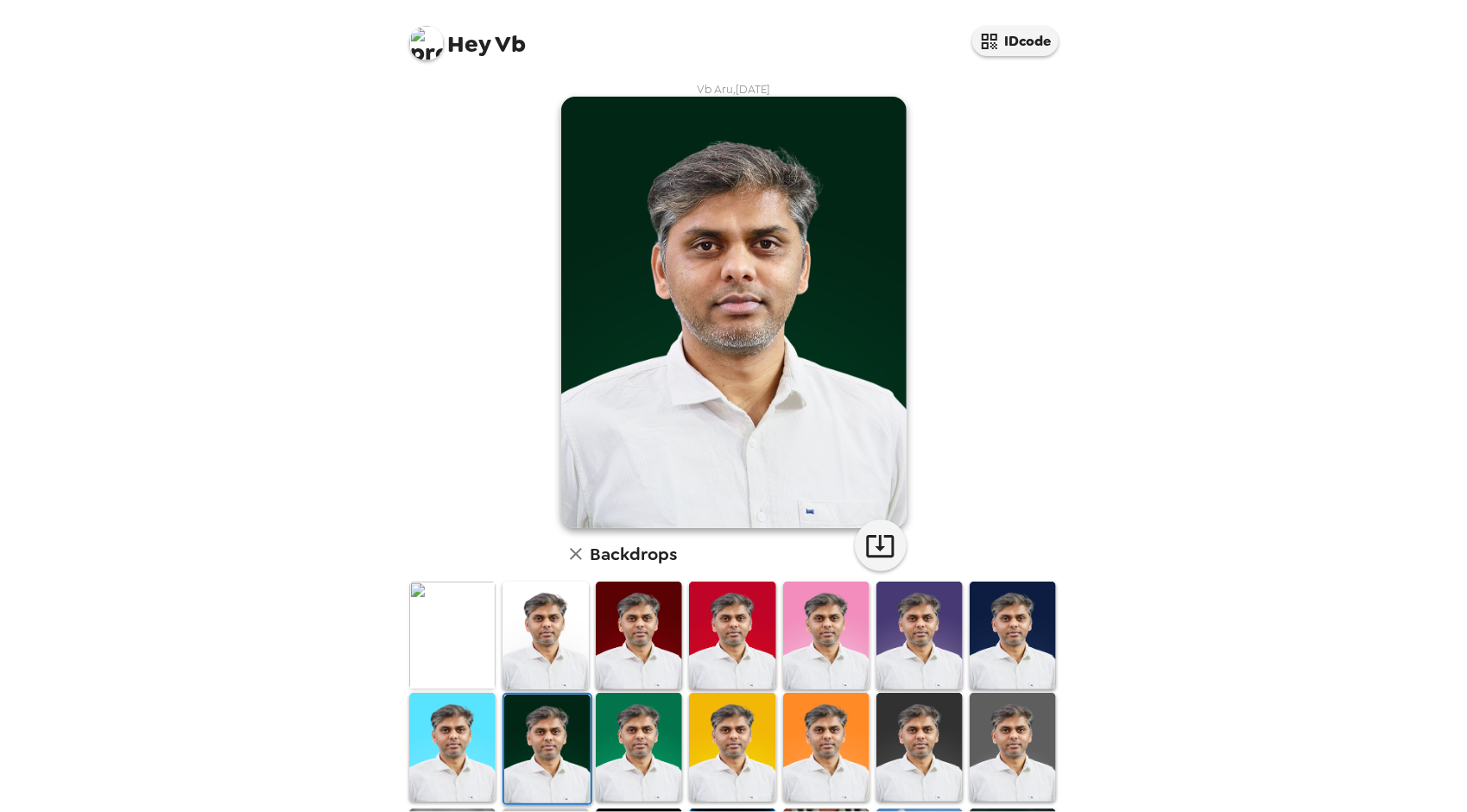
click at [618, 744] on img at bounding box center [638, 747] width 86 height 108
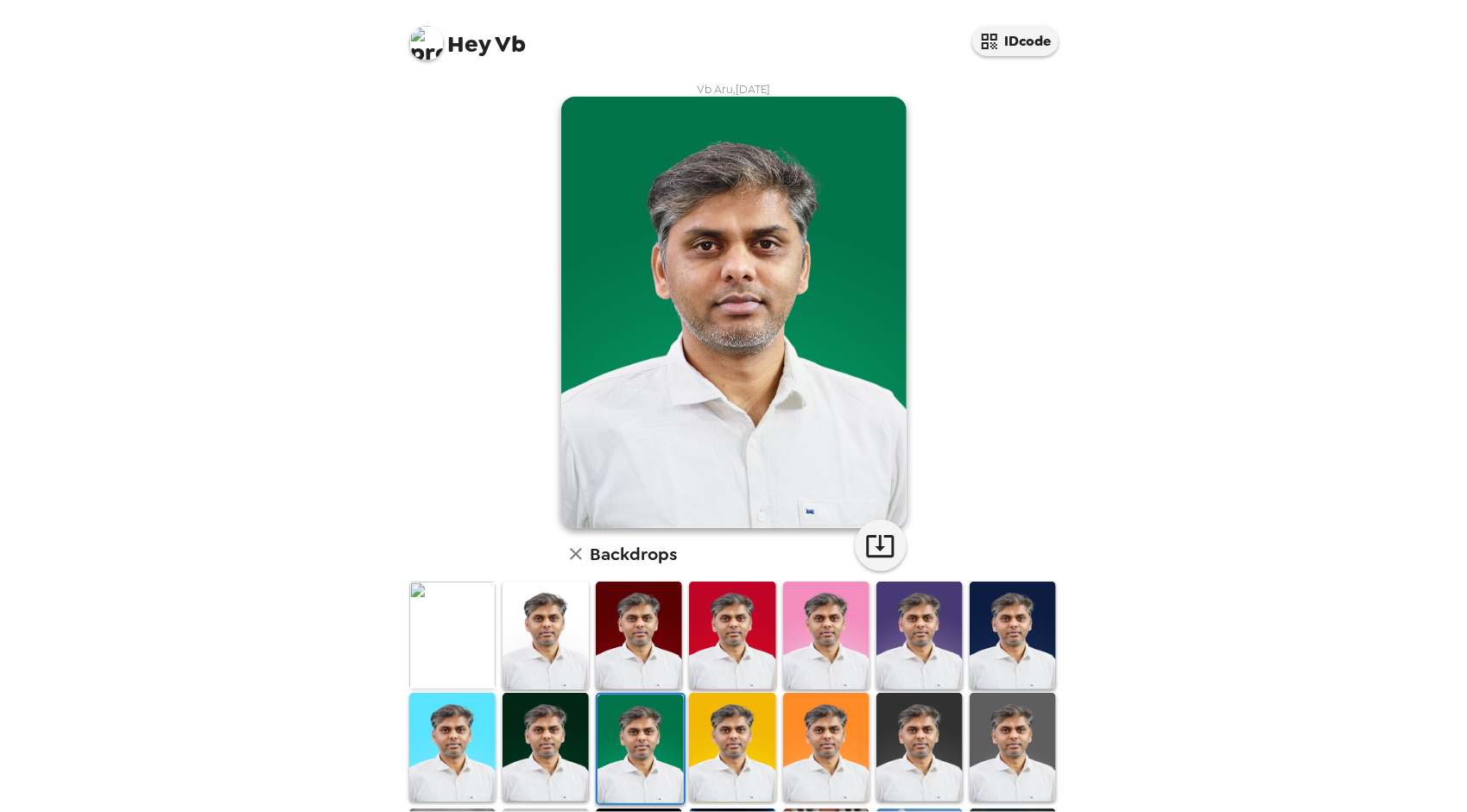
click at [717, 748] on img at bounding box center [732, 747] width 86 height 108
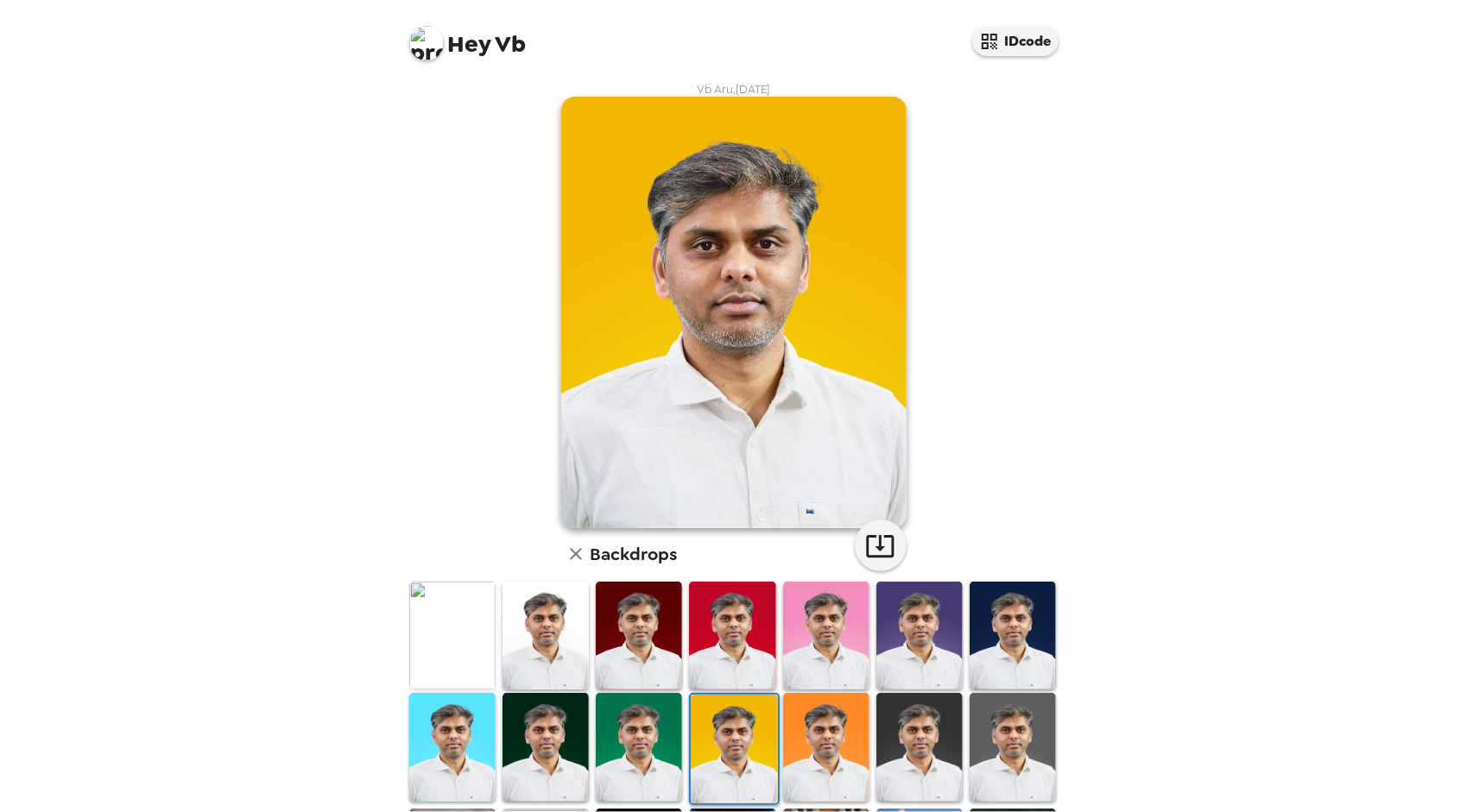
click at [820, 747] on img at bounding box center [826, 747] width 86 height 108
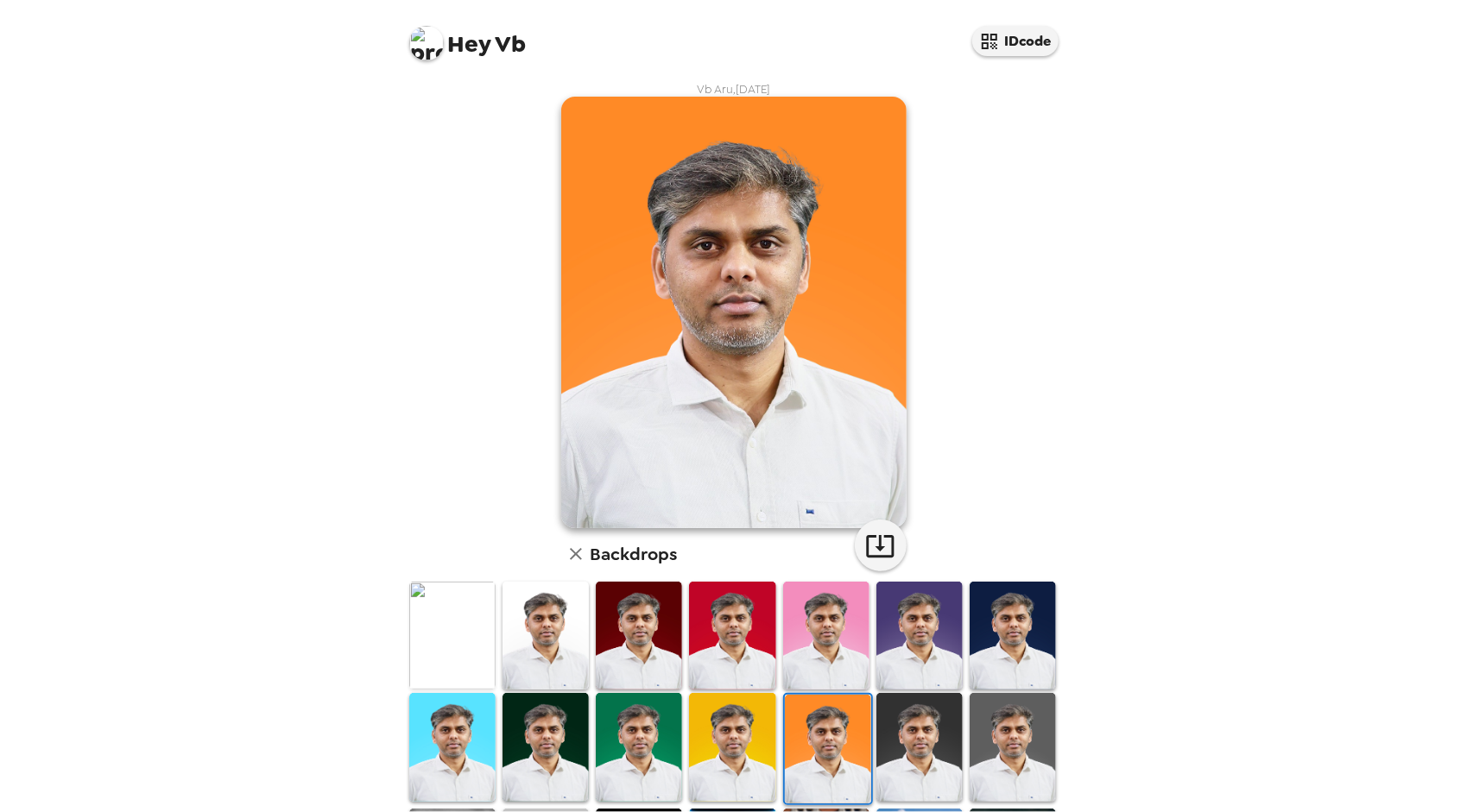
click at [902, 750] on img at bounding box center [919, 747] width 86 height 108
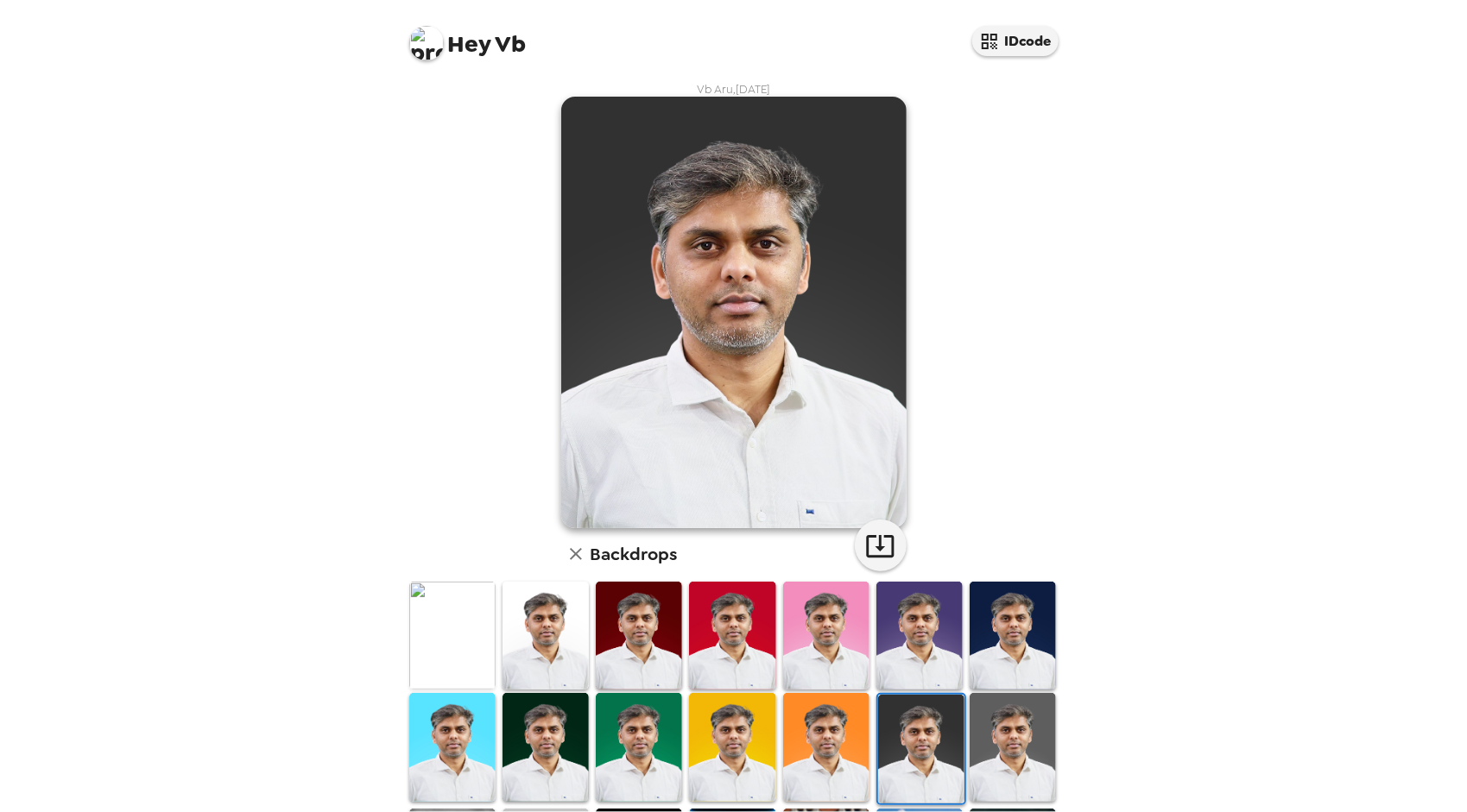
click at [981, 750] on img at bounding box center [1012, 747] width 86 height 108
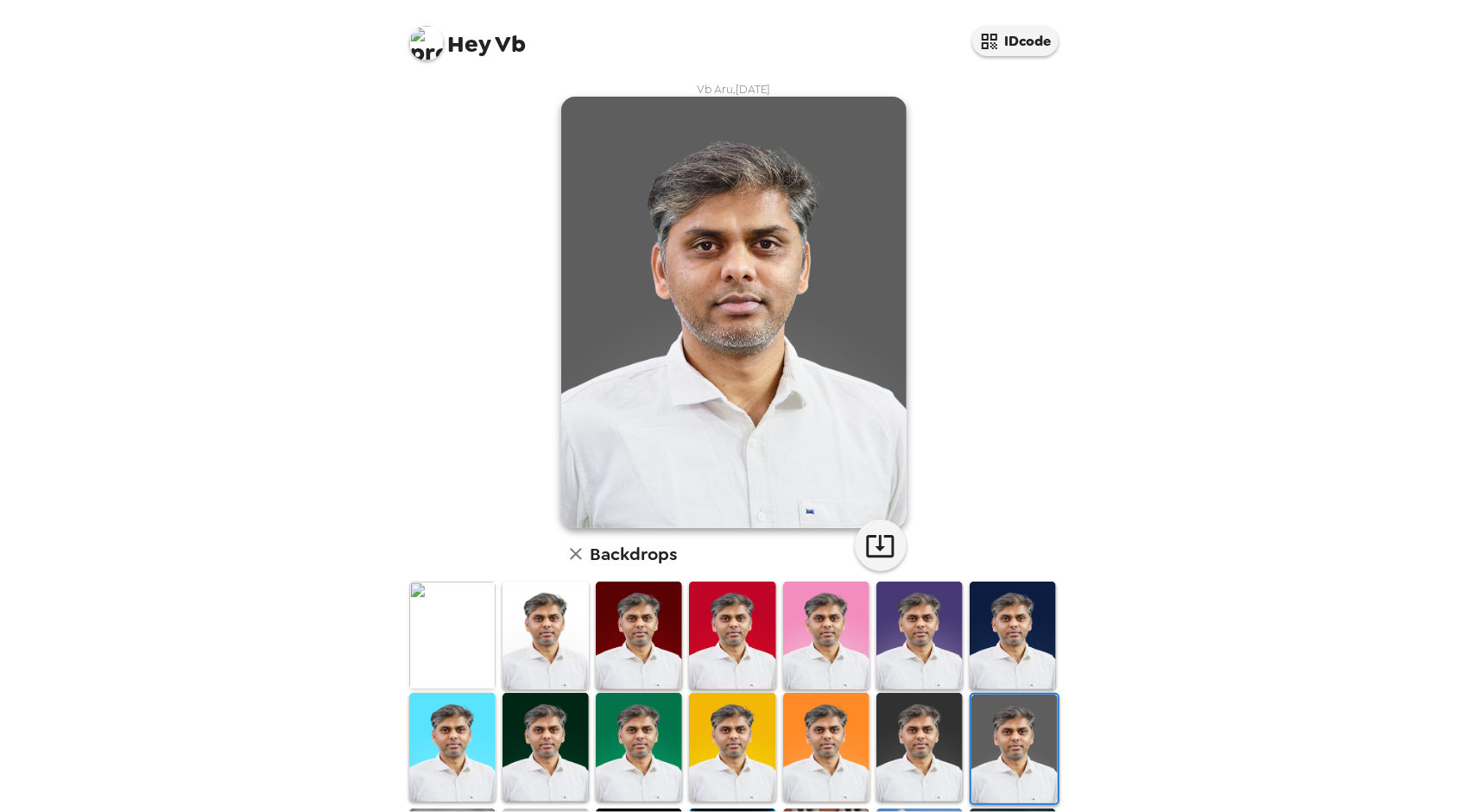
click at [931, 759] on img at bounding box center [919, 747] width 86 height 108
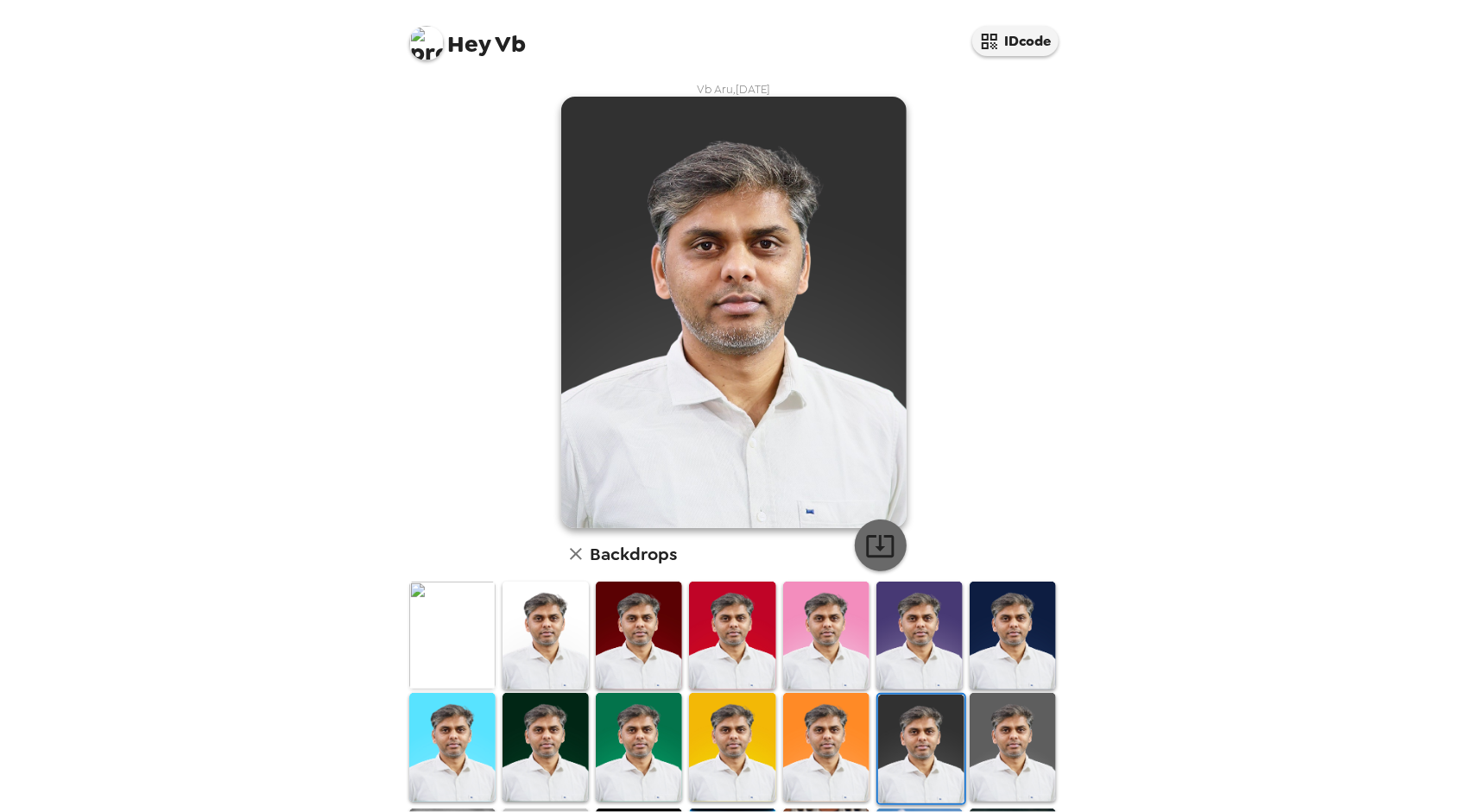
click at [872, 537] on icon "button" at bounding box center [880, 546] width 30 height 30
click at [1003, 745] on img at bounding box center [1012, 747] width 86 height 108
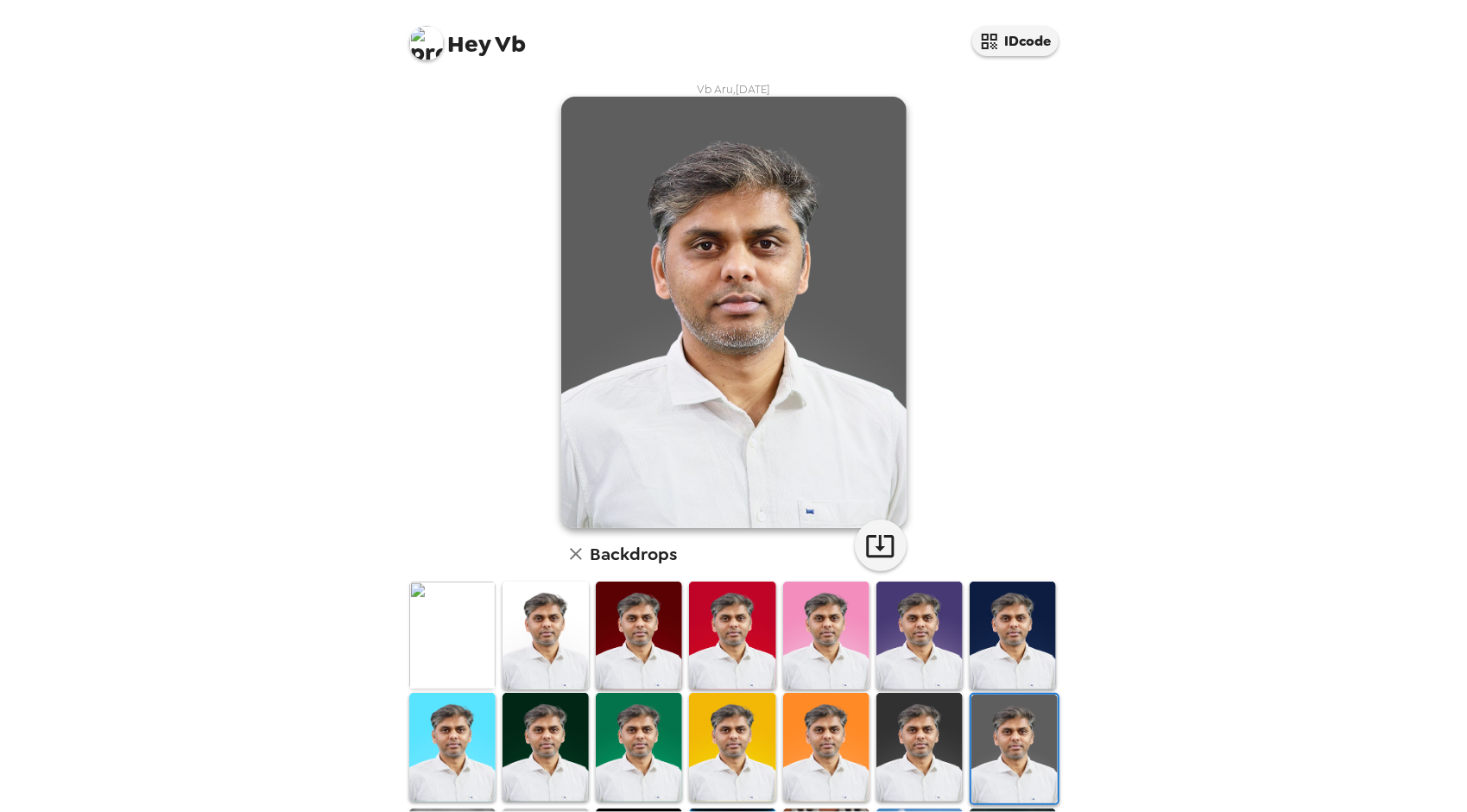
click at [1003, 745] on img at bounding box center [1014, 749] width 86 height 108
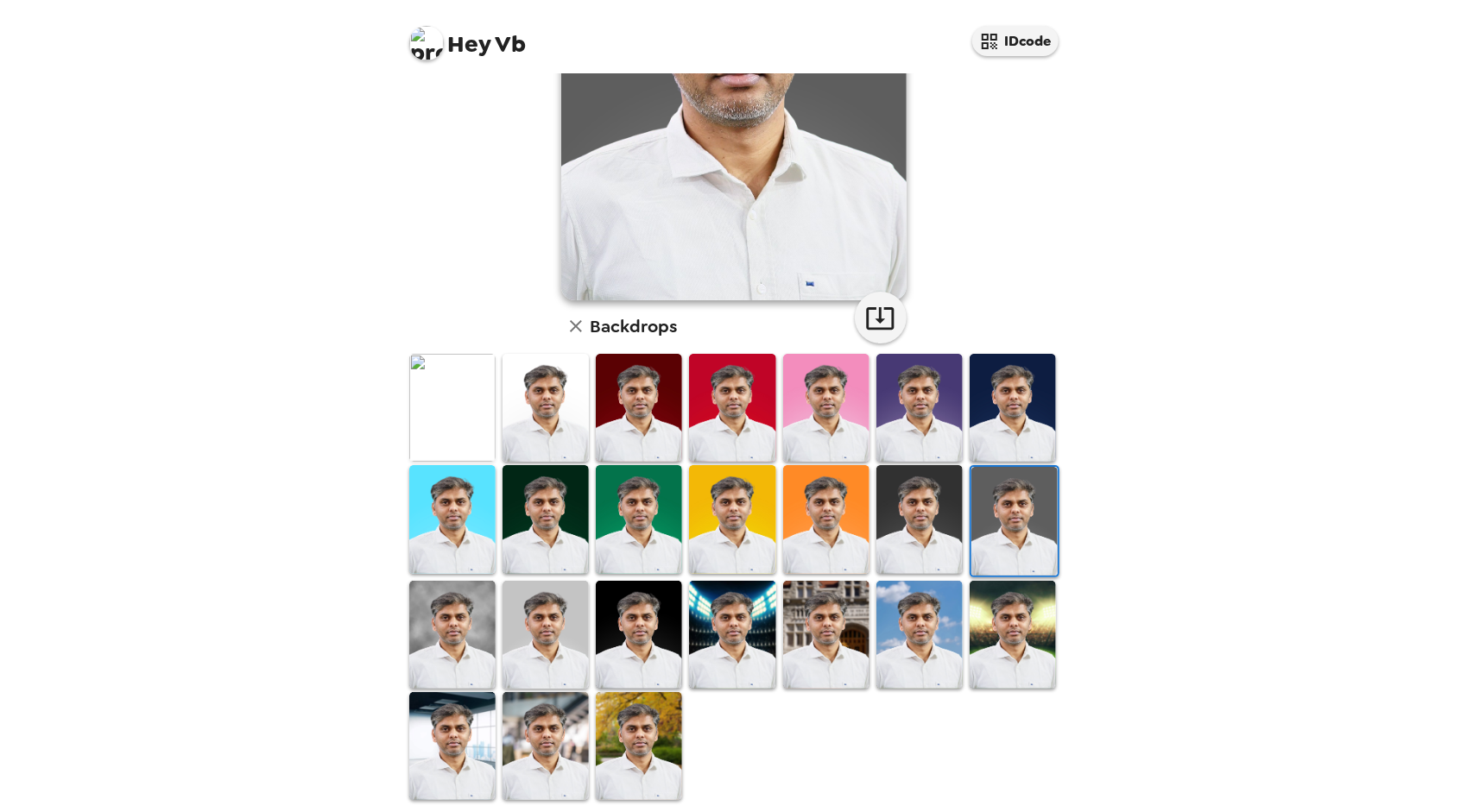
scroll to position [234, 0]
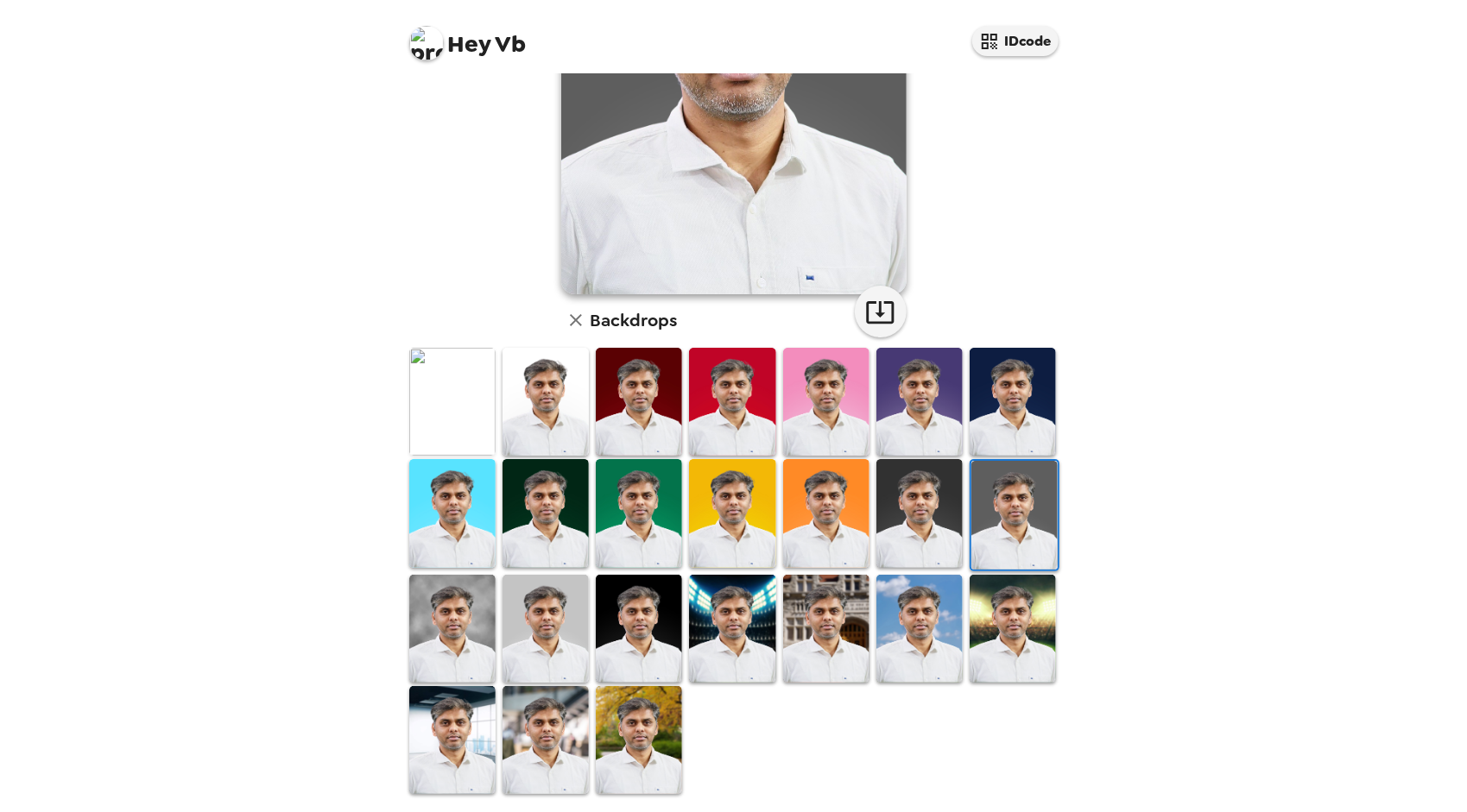
click at [631, 635] on img at bounding box center [638, 629] width 86 height 108
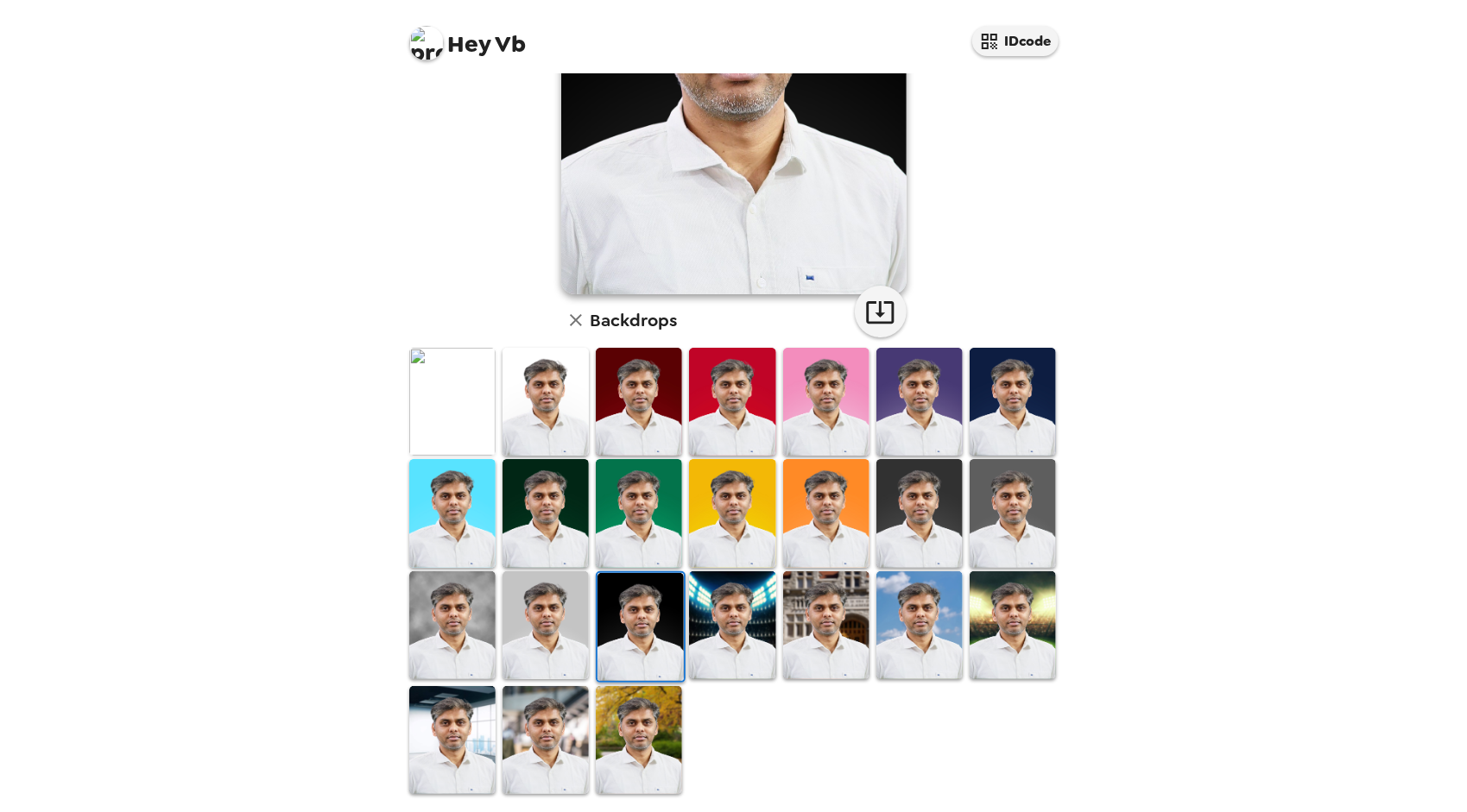
click at [530, 635] on img at bounding box center [545, 625] width 86 height 108
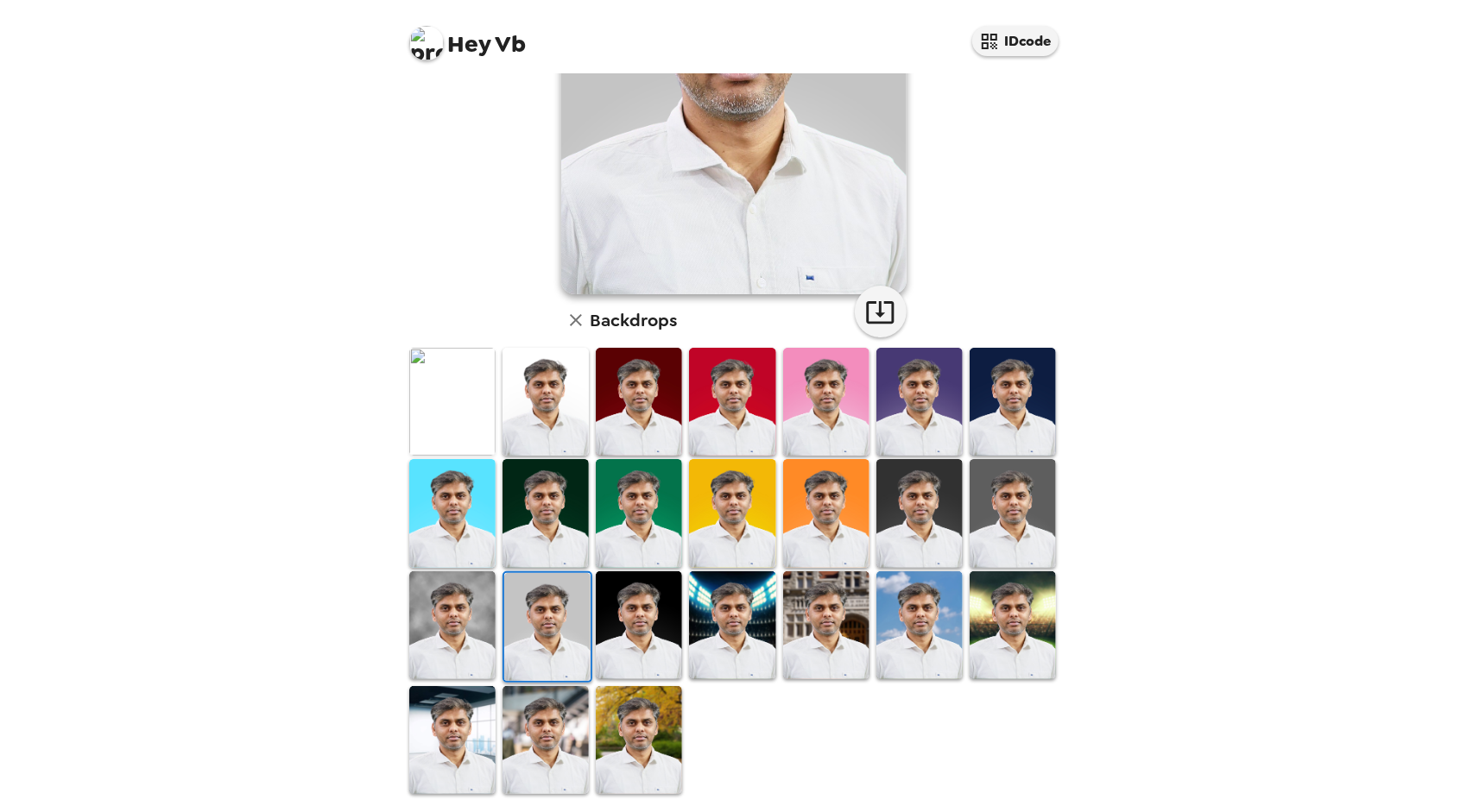
click at [470, 633] on img at bounding box center [452, 625] width 86 height 108
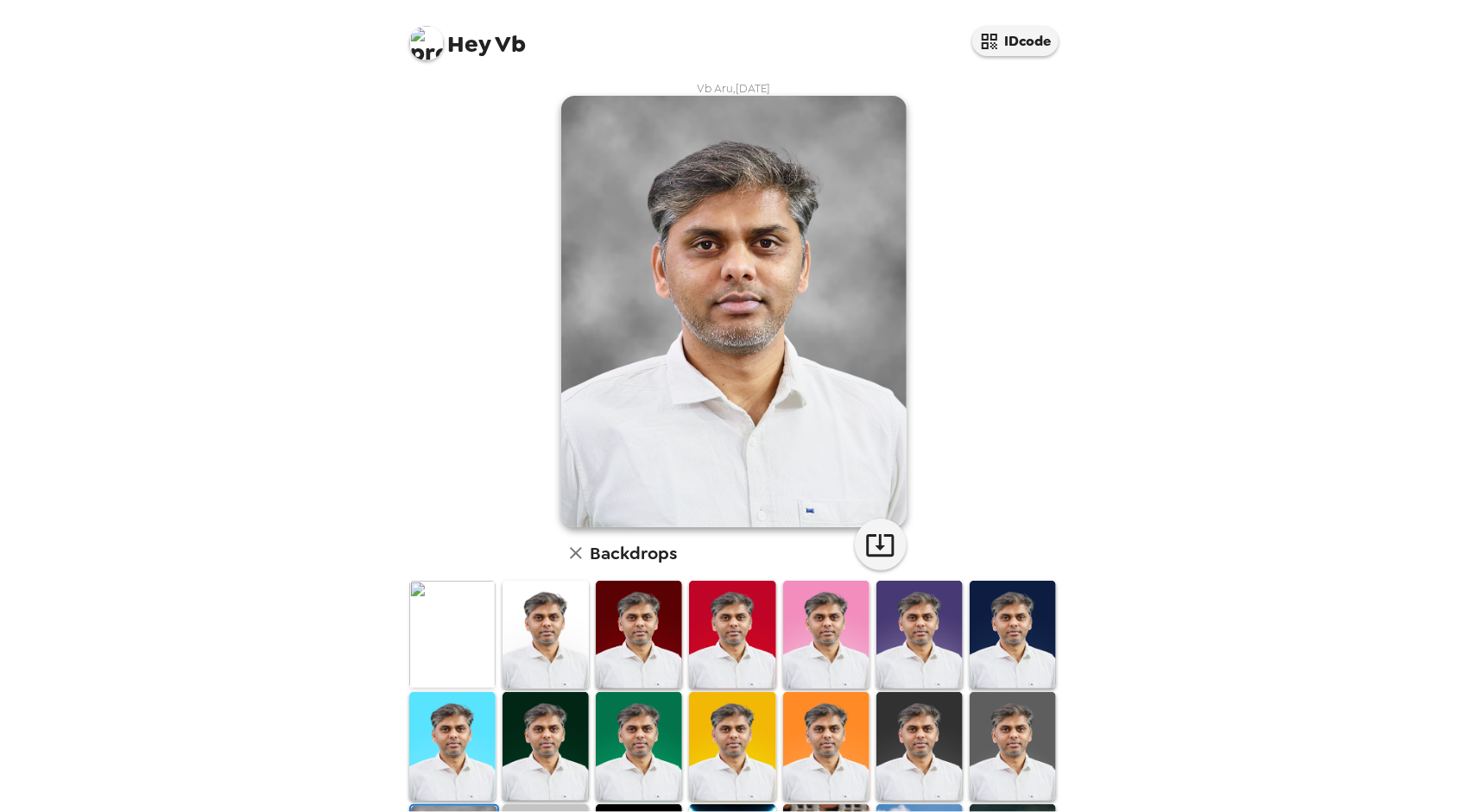
scroll to position [0, 0]
click at [871, 553] on icon "button" at bounding box center [880, 546] width 30 height 30
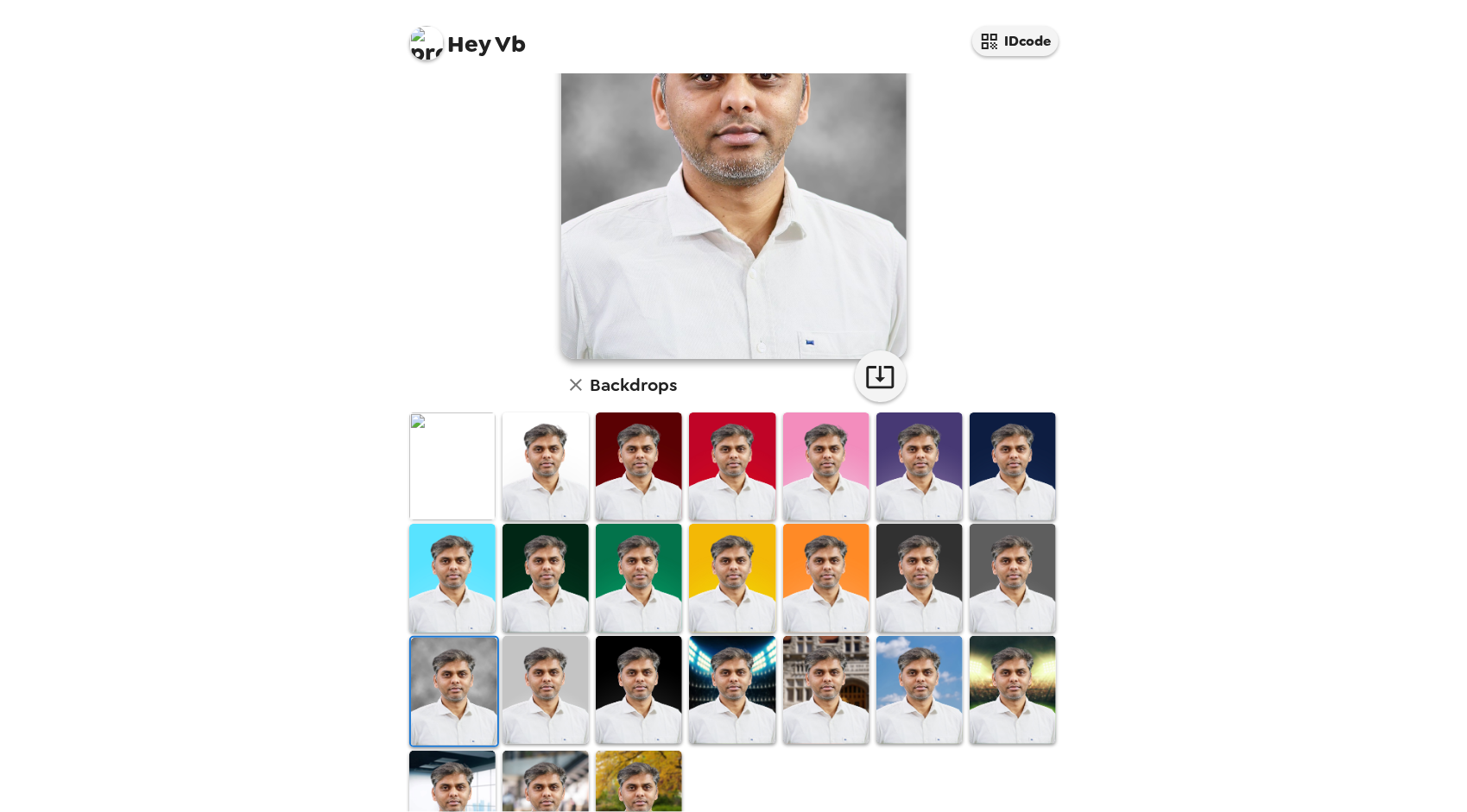
scroll to position [173, 0]
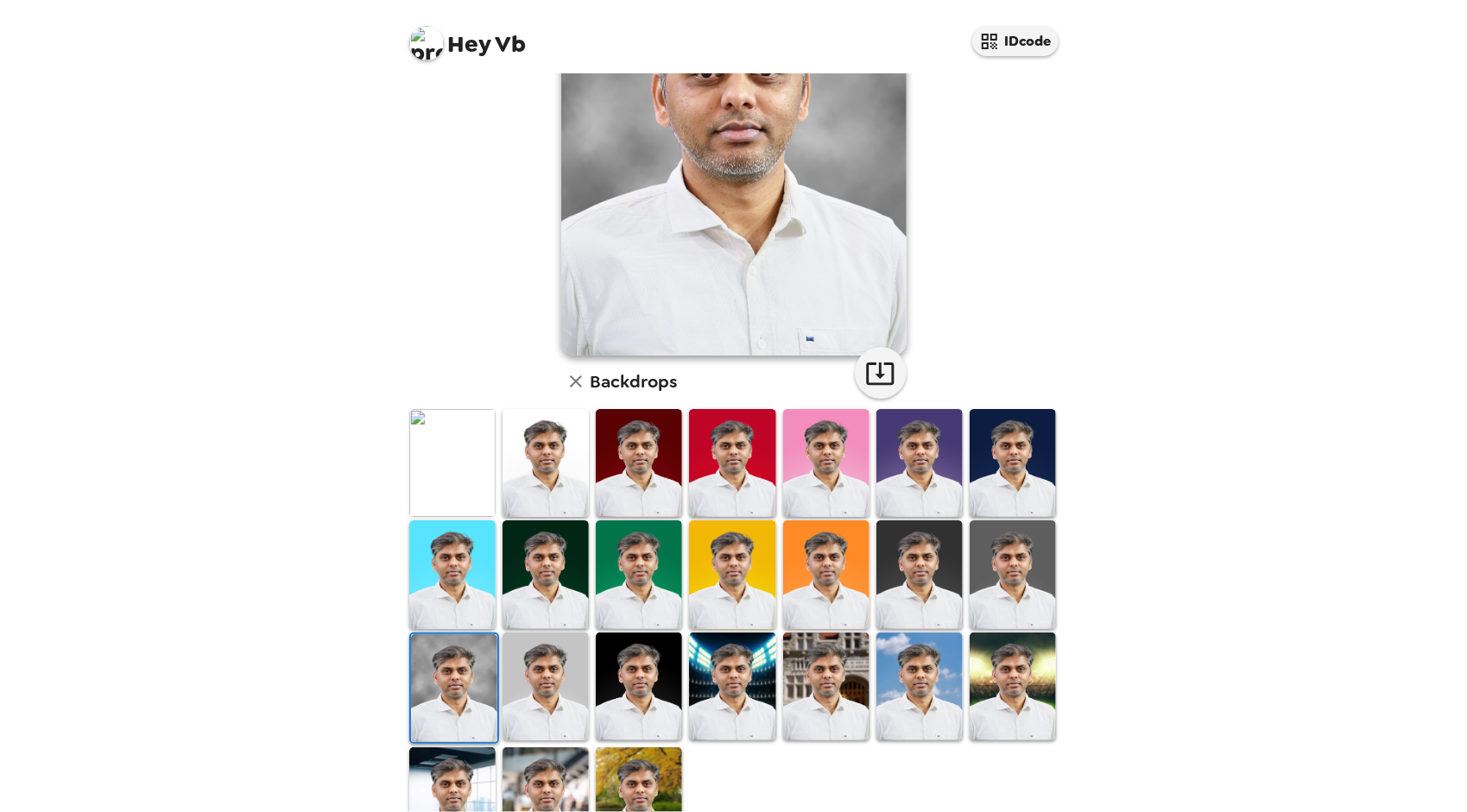
click at [630, 603] on img at bounding box center [638, 574] width 86 height 108
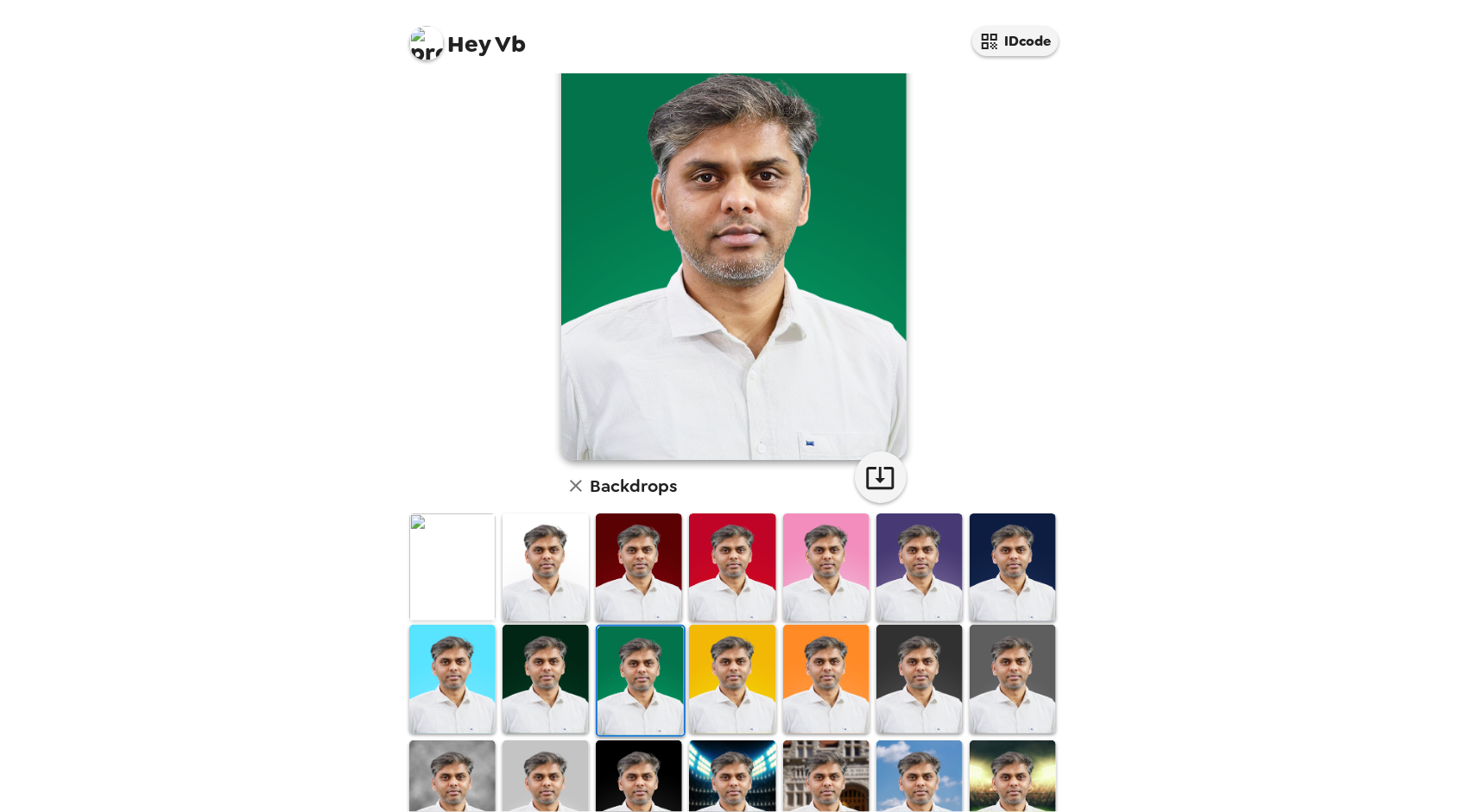
scroll to position [234, 0]
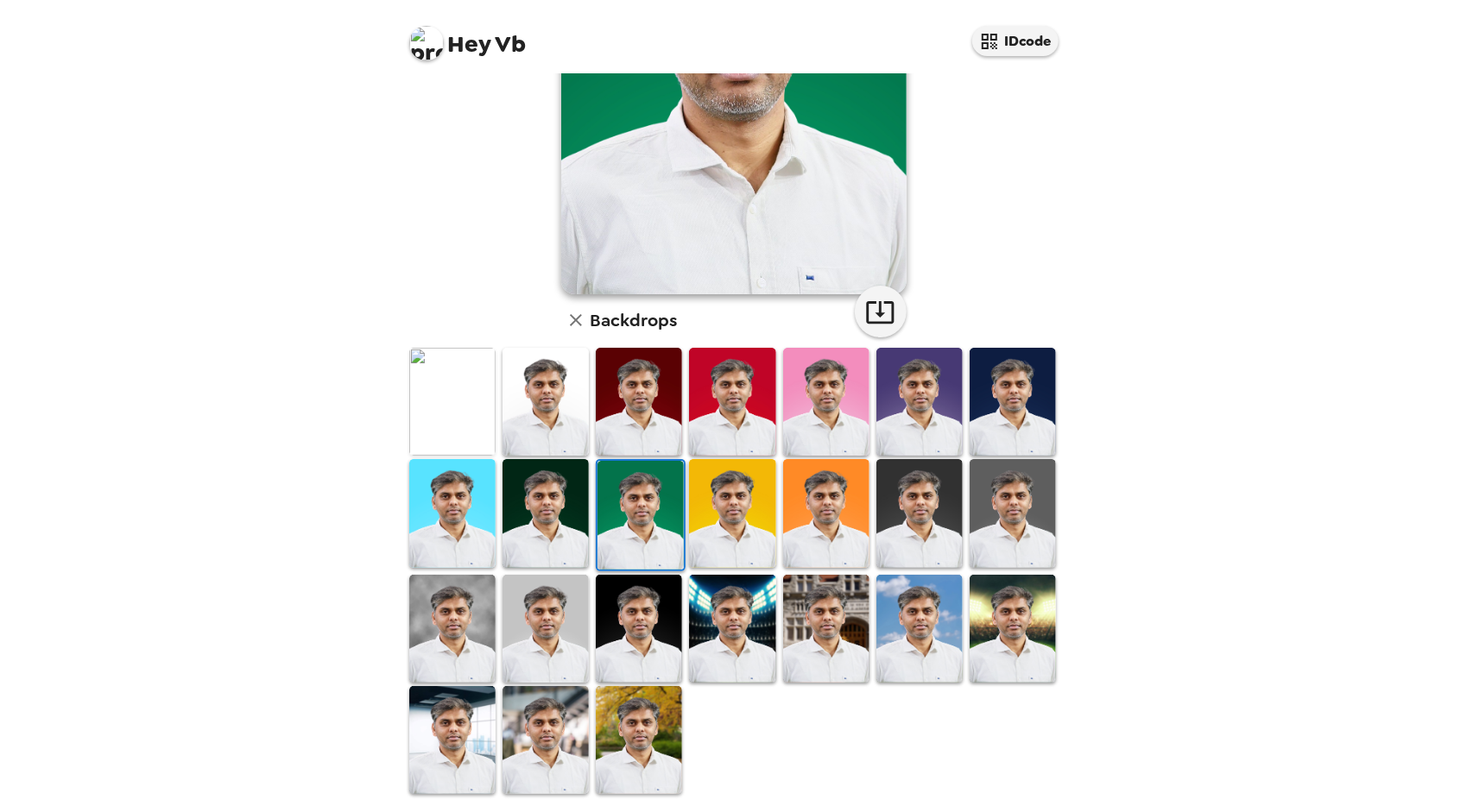
click at [900, 629] on img at bounding box center [919, 629] width 86 height 108
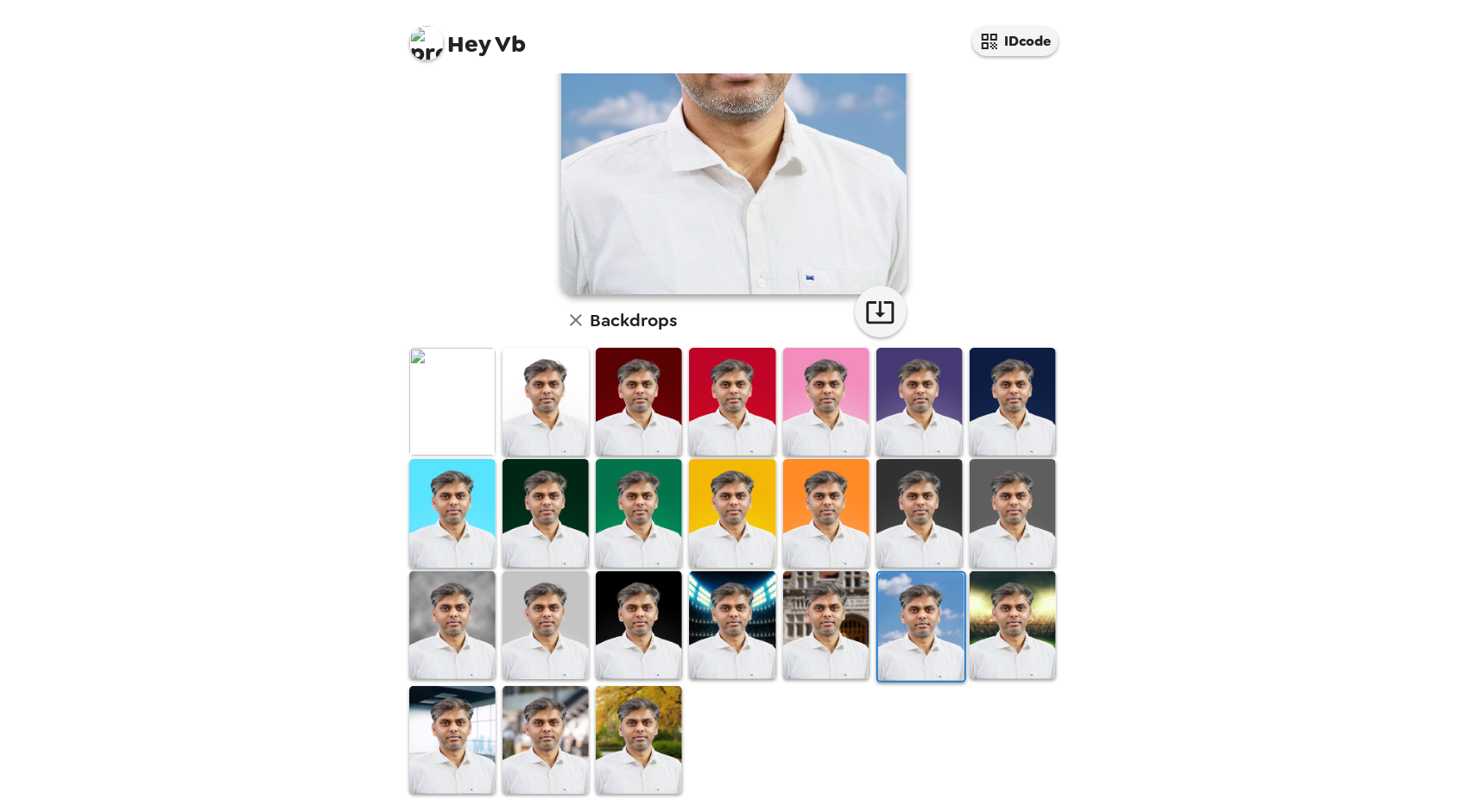
click at [991, 636] on img at bounding box center [1012, 625] width 86 height 108
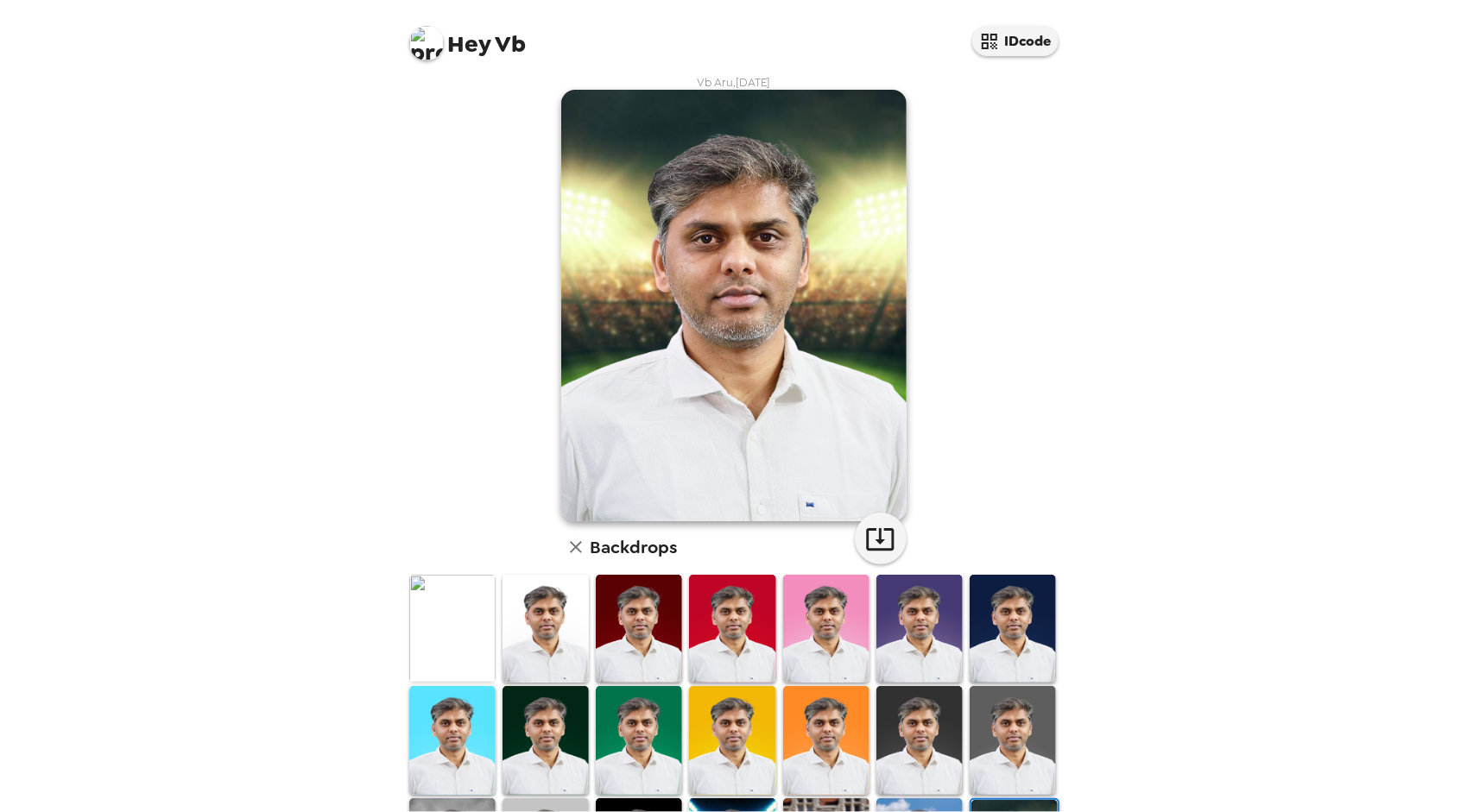
scroll to position [0, 0]
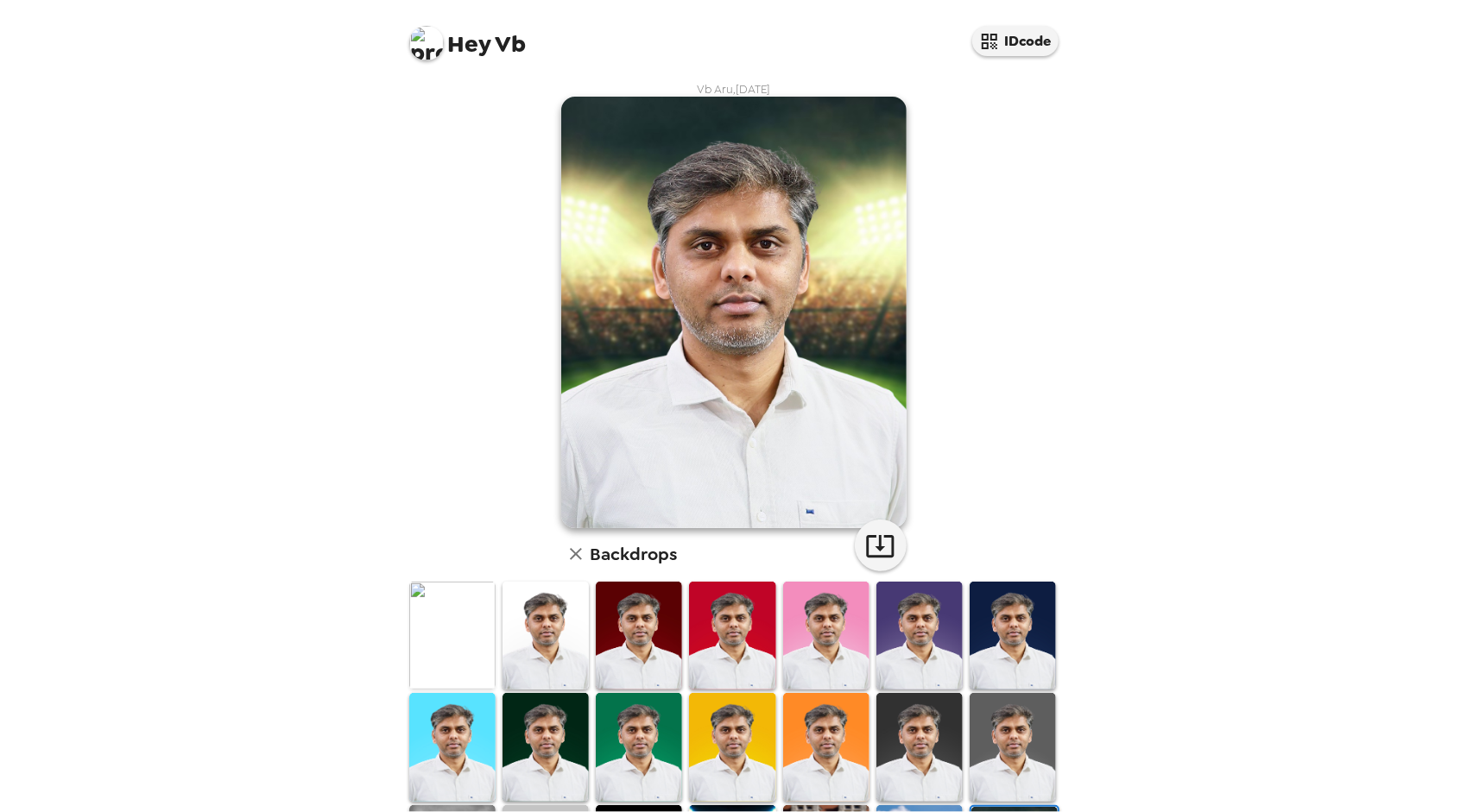
click at [994, 62] on div "Hey Vb IDcode" at bounding box center [734, 36] width 691 height 74
click at [997, 50] on icon "button" at bounding box center [990, 42] width 21 height 21
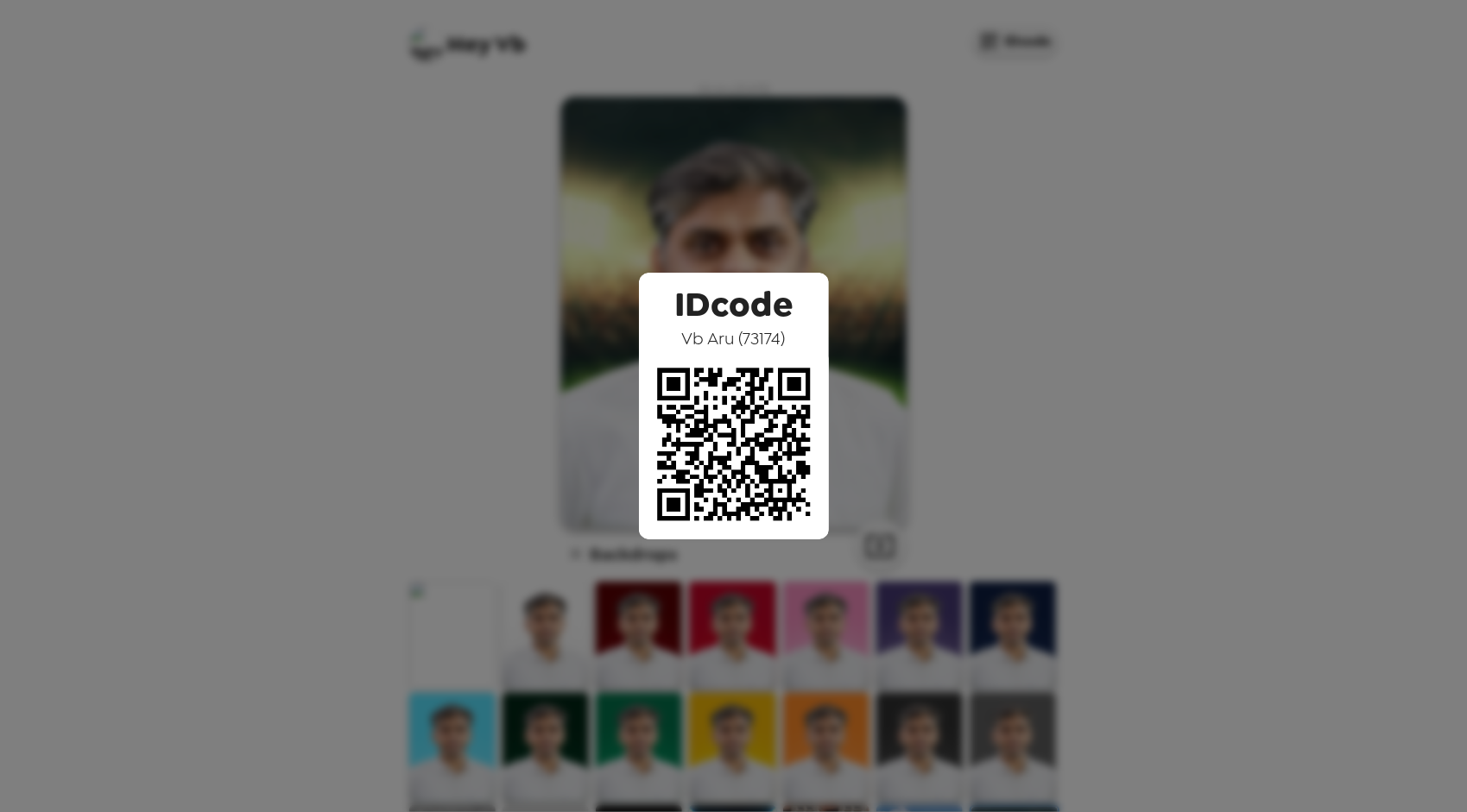
drag, startPoint x: 935, startPoint y: 260, endPoint x: 1040, endPoint y: 56, distance: 229.4
click at [936, 259] on div "IDcode Vb Aru ( 73174 )" at bounding box center [734, 406] width 1467 height 812
